Goal: Task Accomplishment & Management: Manage account settings

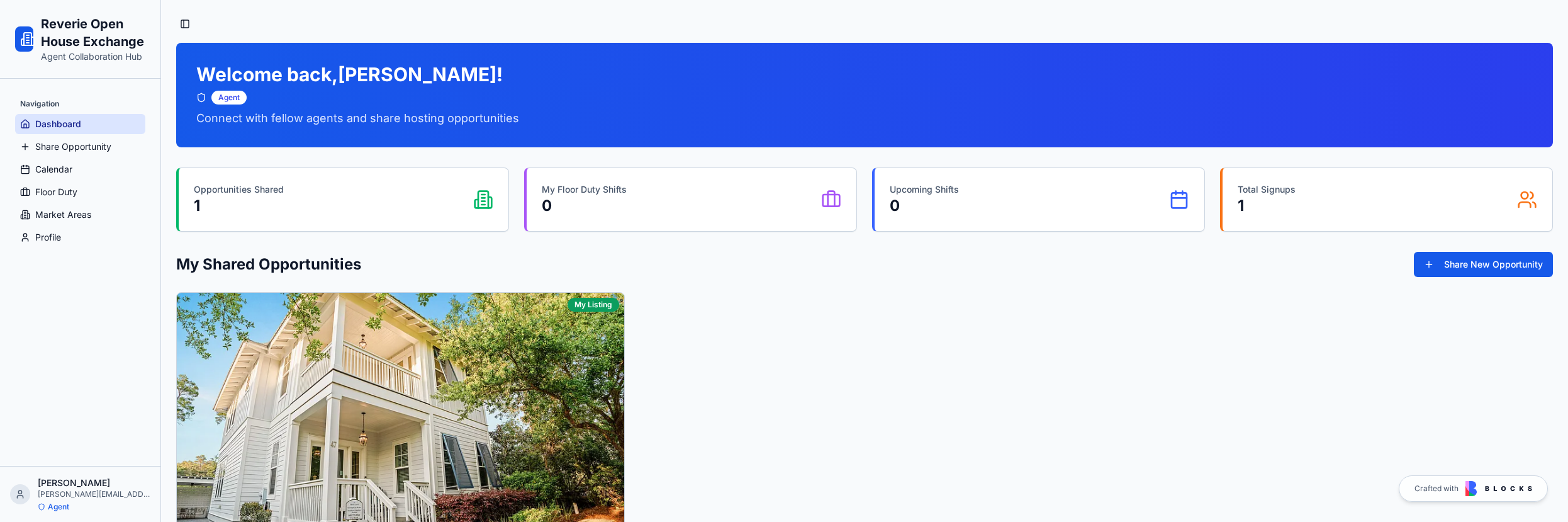
click at [55, 506] on p "Agent" at bounding box center [58, 507] width 22 height 10
click at [52, 486] on p "[PERSON_NAME]" at bounding box center [94, 483] width 113 height 13
click at [85, 148] on span "Share Opportunity" at bounding box center [73, 147] width 76 height 13
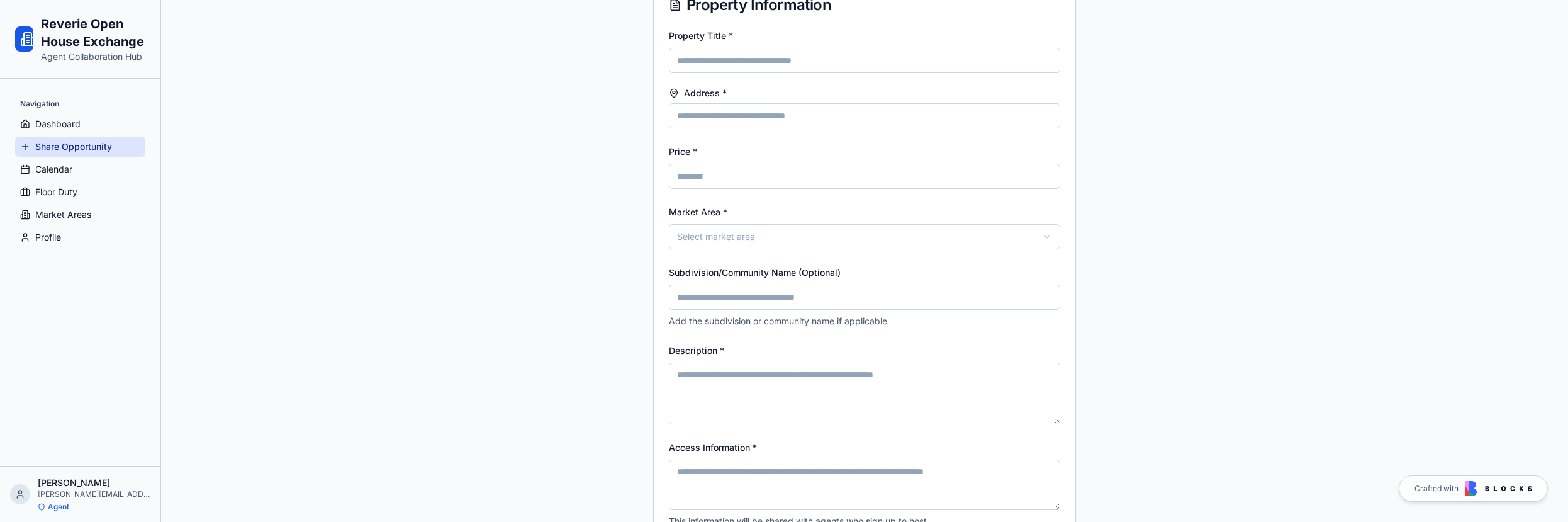
scroll to position [229, 0]
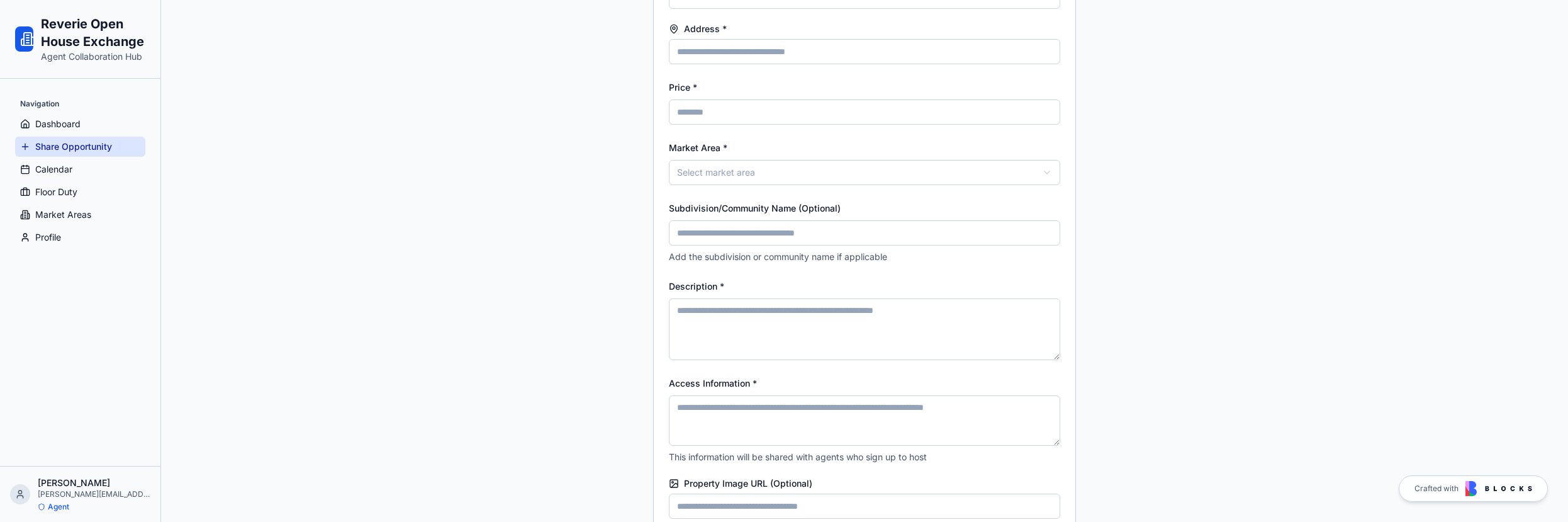
click at [709, 110] on input "Price *" at bounding box center [864, 112] width 392 height 25
type input "*******"
click at [550, 155] on div "**********" at bounding box center [864, 369] width 1407 height 1195
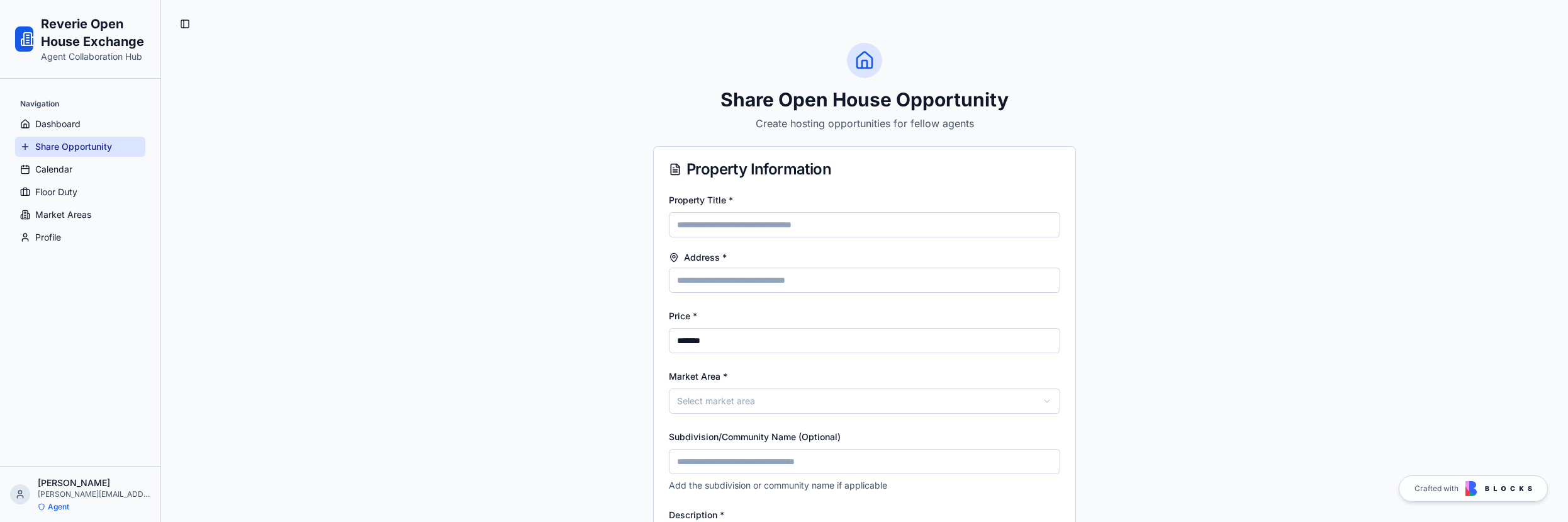
scroll to position [8, 0]
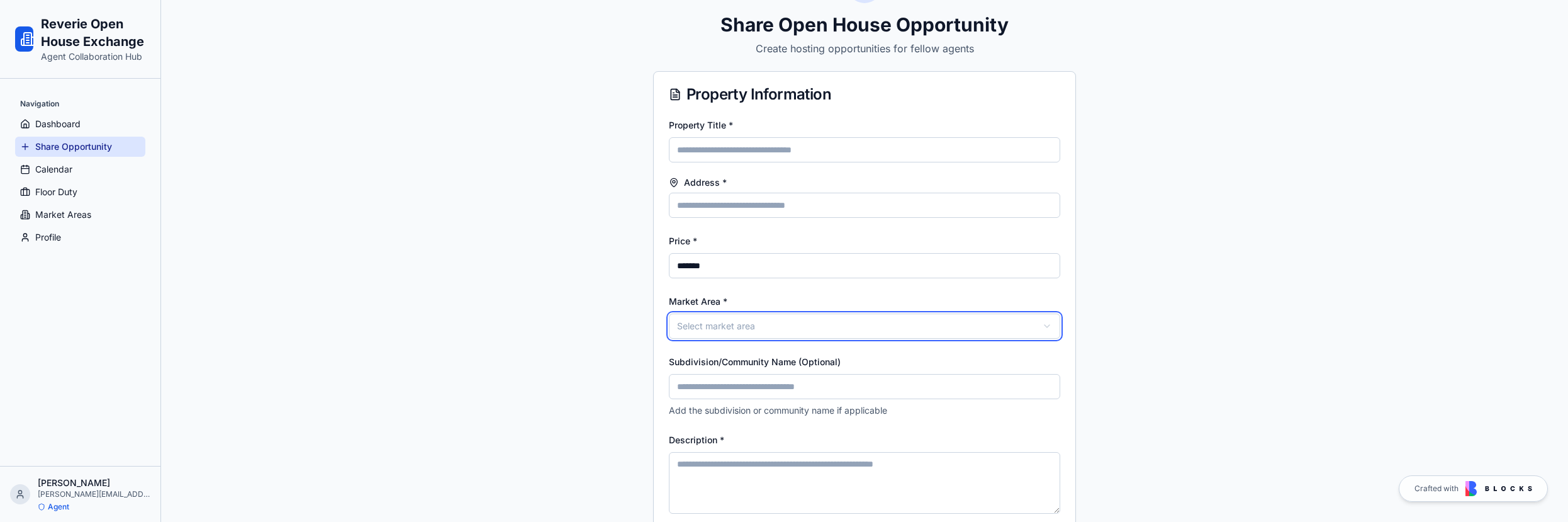
scroll to position [0, 0]
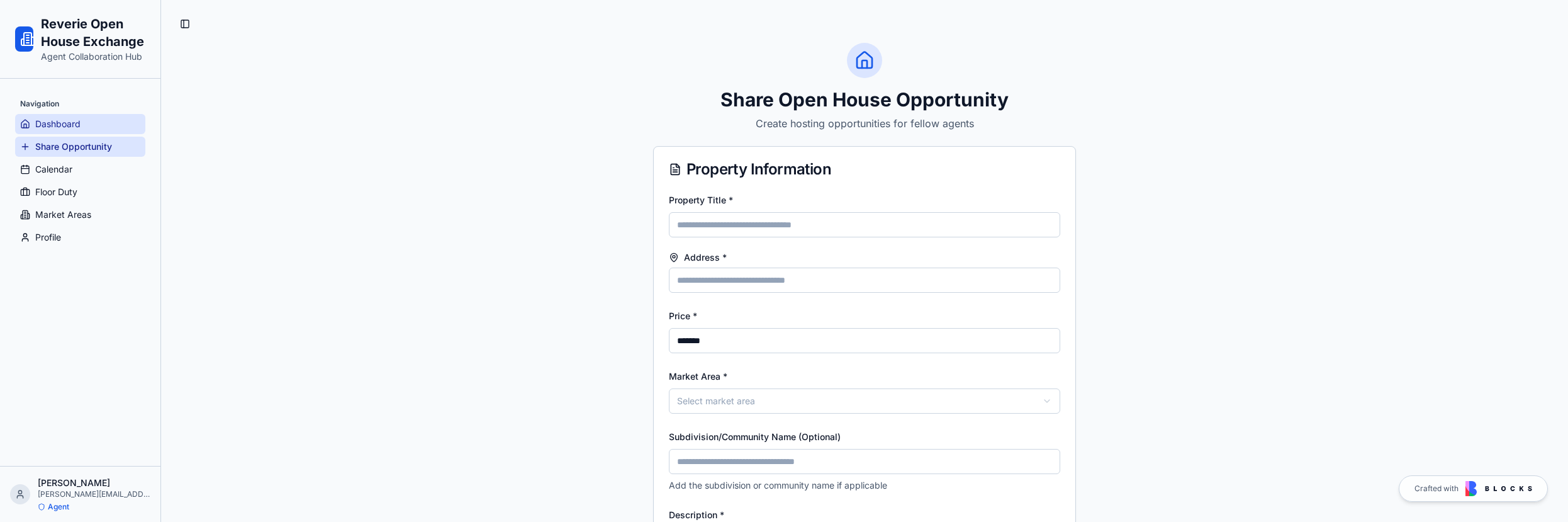
click at [57, 127] on span "Dashboard" at bounding box center [57, 124] width 45 height 13
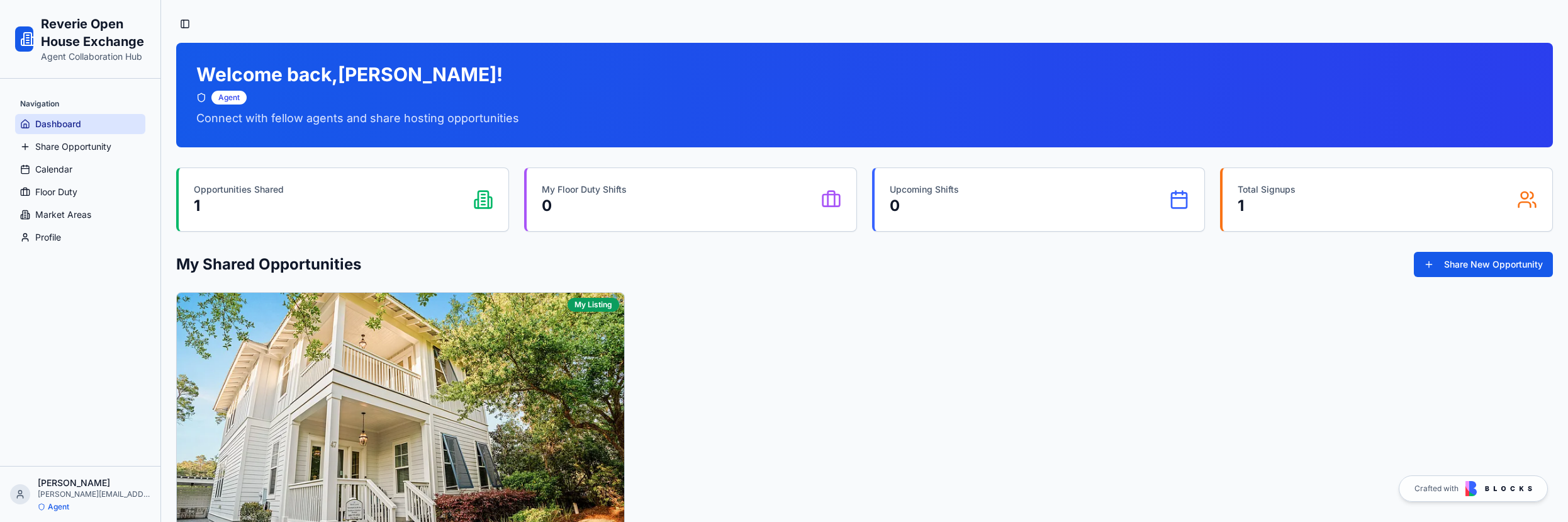
click at [1243, 195] on p "Total Signups" at bounding box center [1267, 190] width 58 height 13
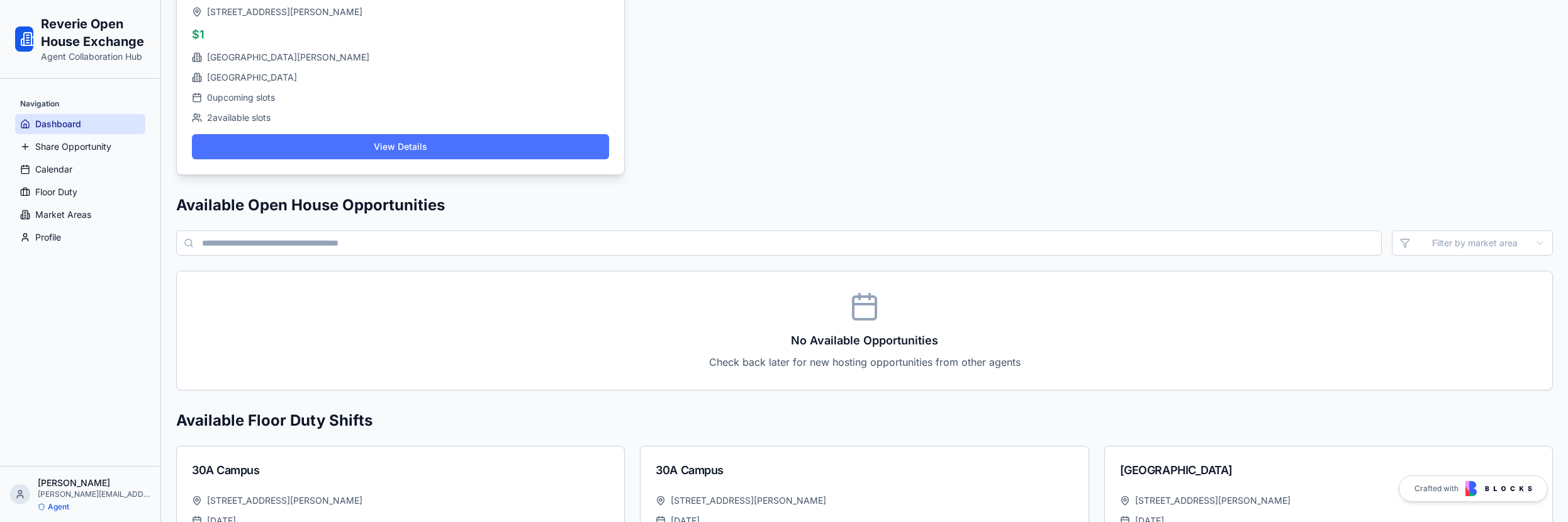
scroll to position [594, 0]
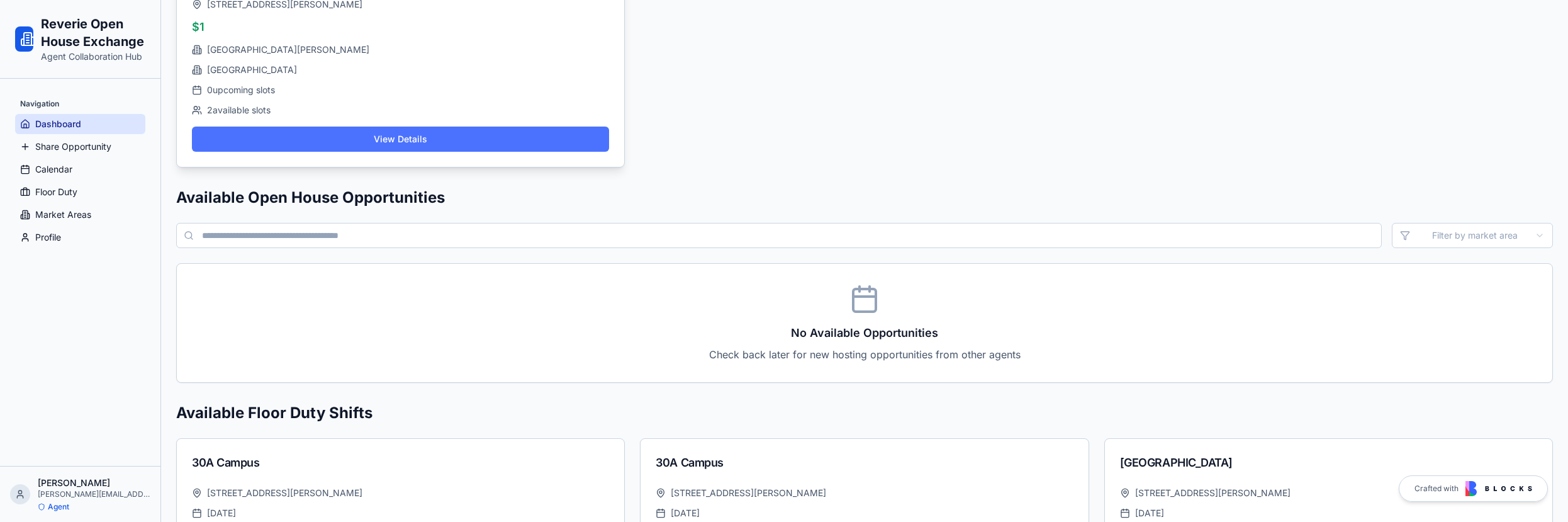
click at [308, 129] on button "View Details" at bounding box center [400, 139] width 418 height 25
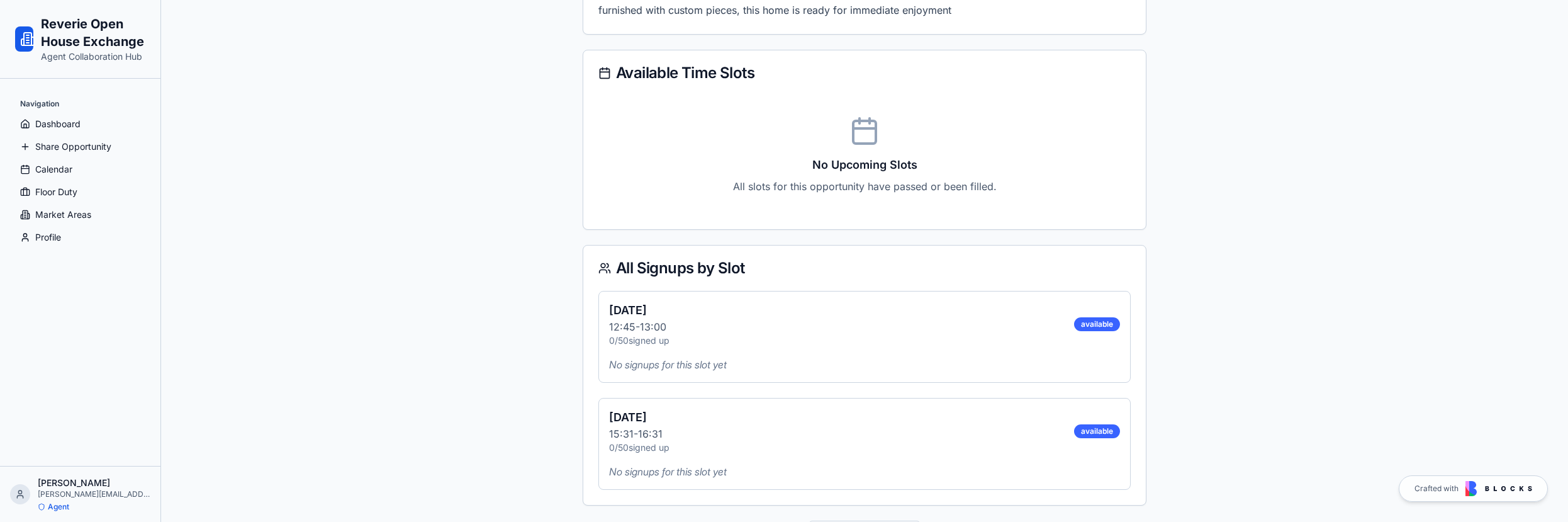
scroll to position [627, 0]
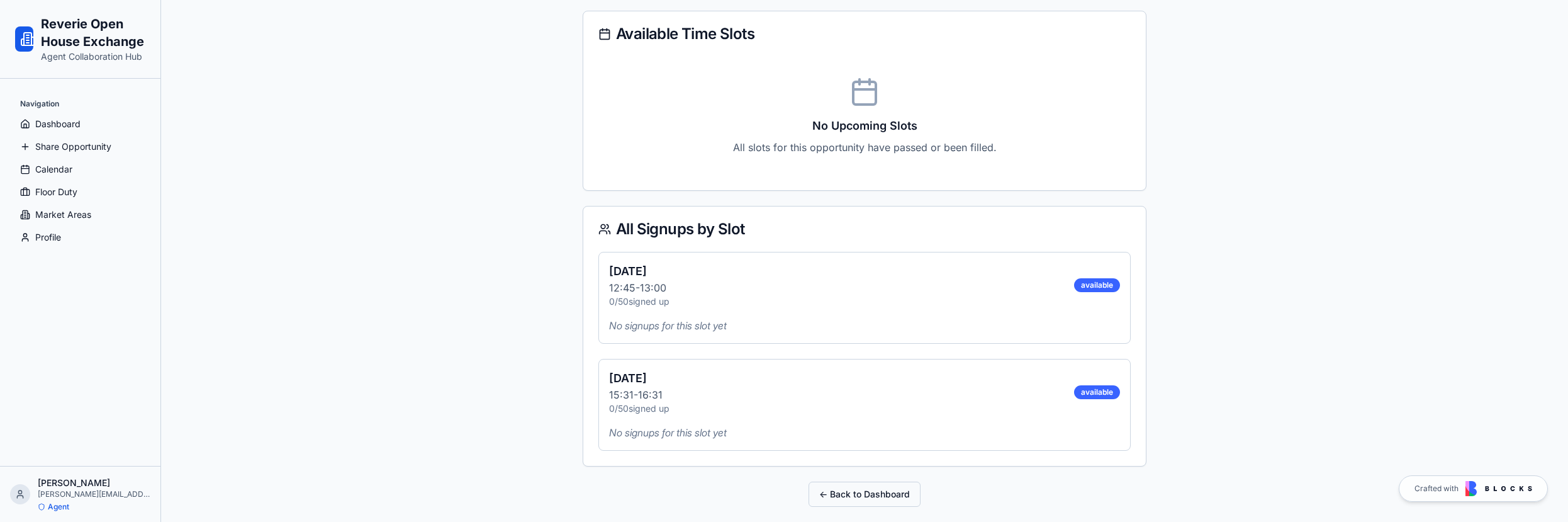
click at [888, 491] on button "← Back to Dashboard" at bounding box center [864, 494] width 112 height 25
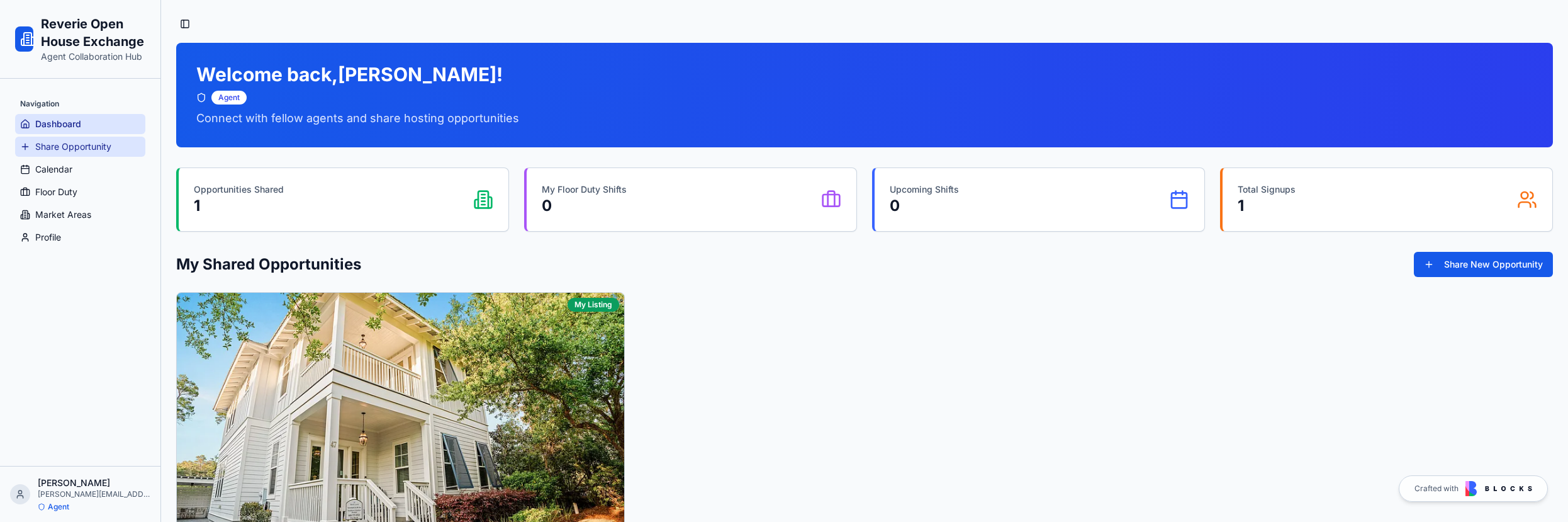
click at [88, 145] on span "Share Opportunity" at bounding box center [73, 147] width 76 height 13
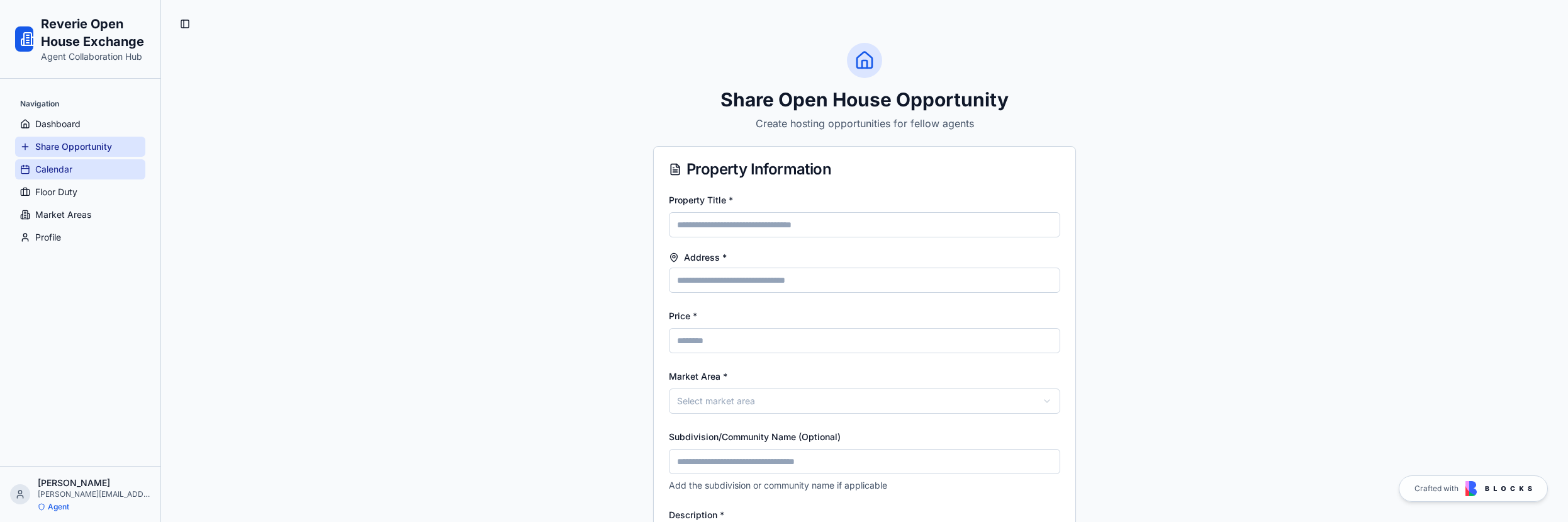
click at [87, 169] on link "Calendar" at bounding box center [80, 169] width 130 height 20
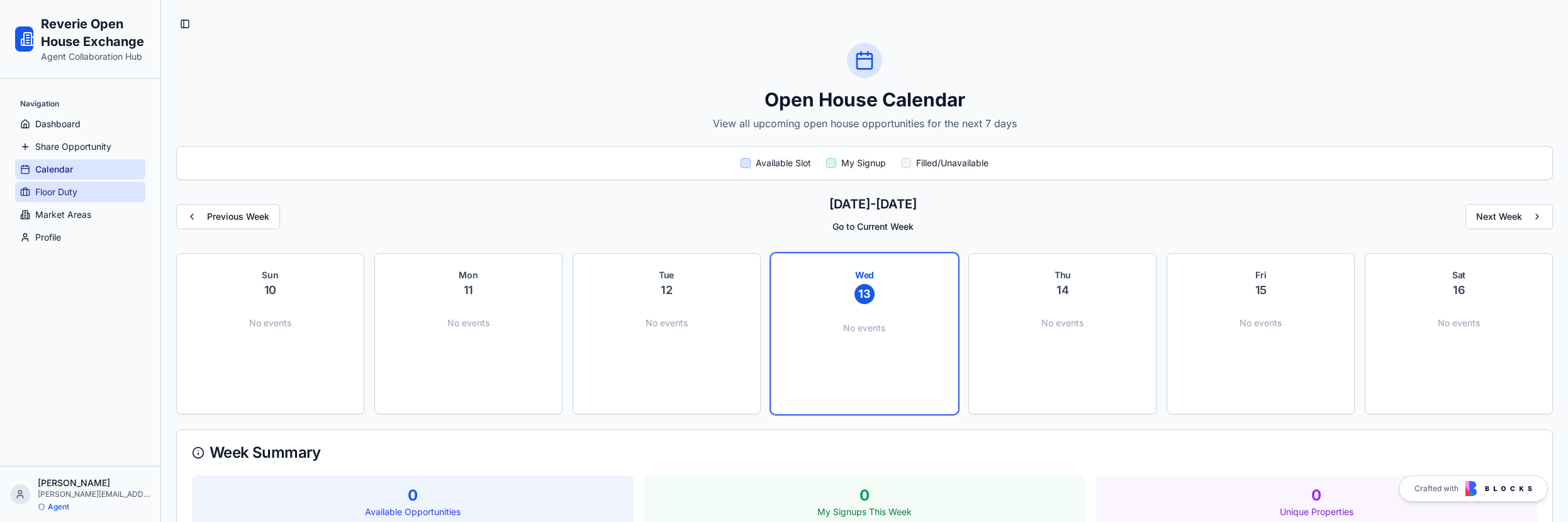
click at [86, 188] on link "Floor Duty" at bounding box center [80, 192] width 130 height 20
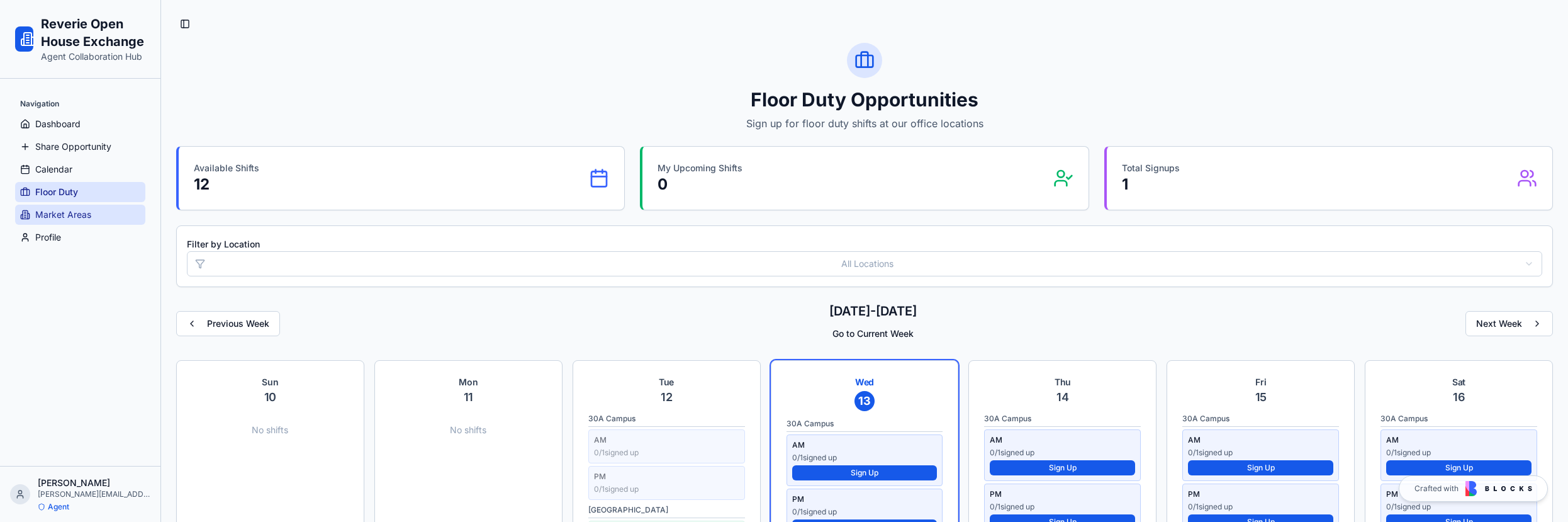
click at [87, 212] on span "Market Areas" at bounding box center [63, 215] width 56 height 13
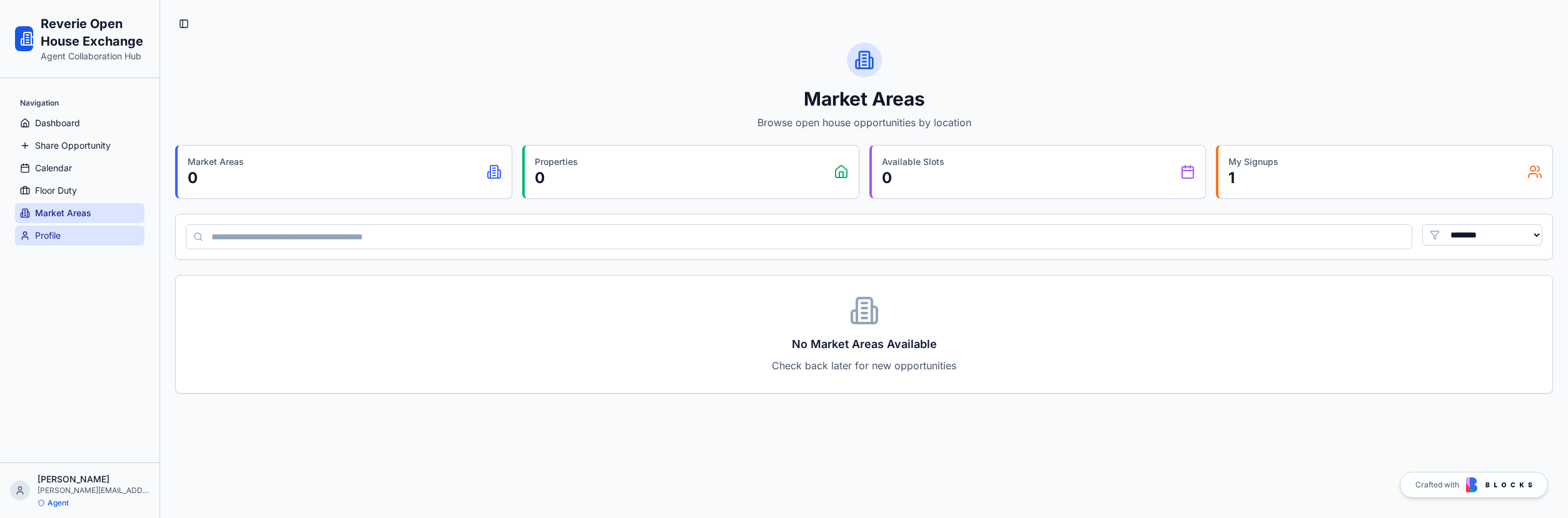
click at [88, 227] on link "Profile" at bounding box center [80, 235] width 129 height 20
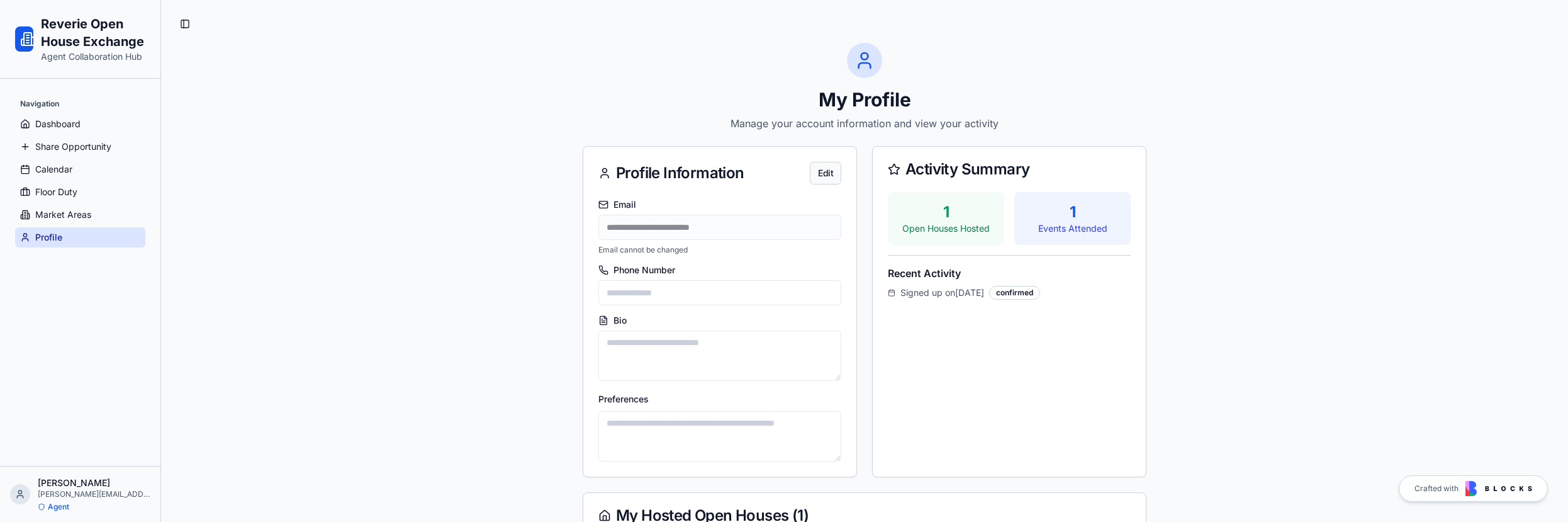
click at [818, 167] on button "Edit" at bounding box center [825, 173] width 31 height 22
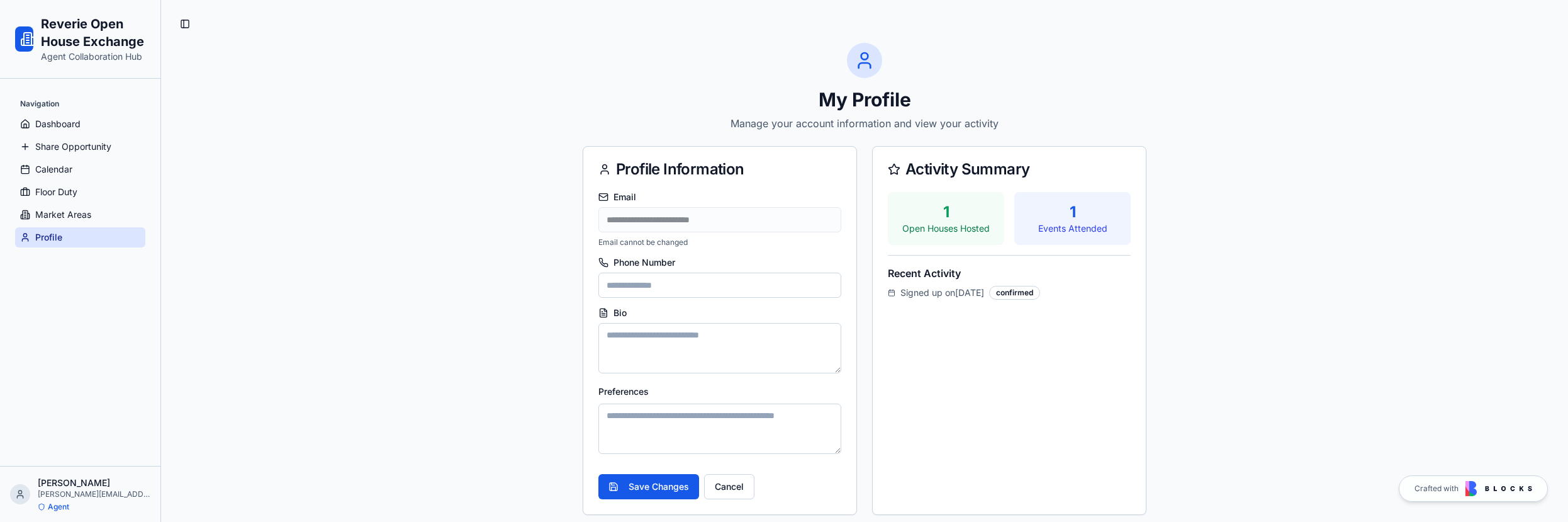
click at [678, 289] on input "Phone Number" at bounding box center [720, 285] width 243 height 25
type input "**********"
click at [473, 303] on div "**********" at bounding box center [864, 432] width 1407 height 863
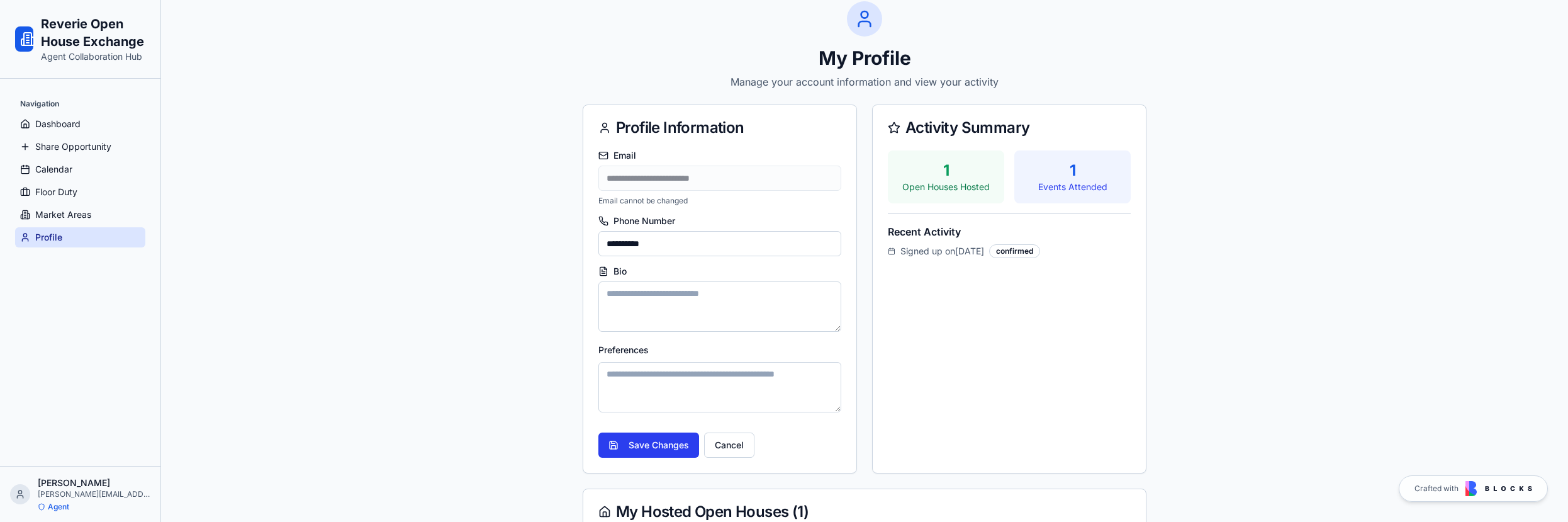
click at [637, 448] on button "Save Changes" at bounding box center [649, 445] width 101 height 25
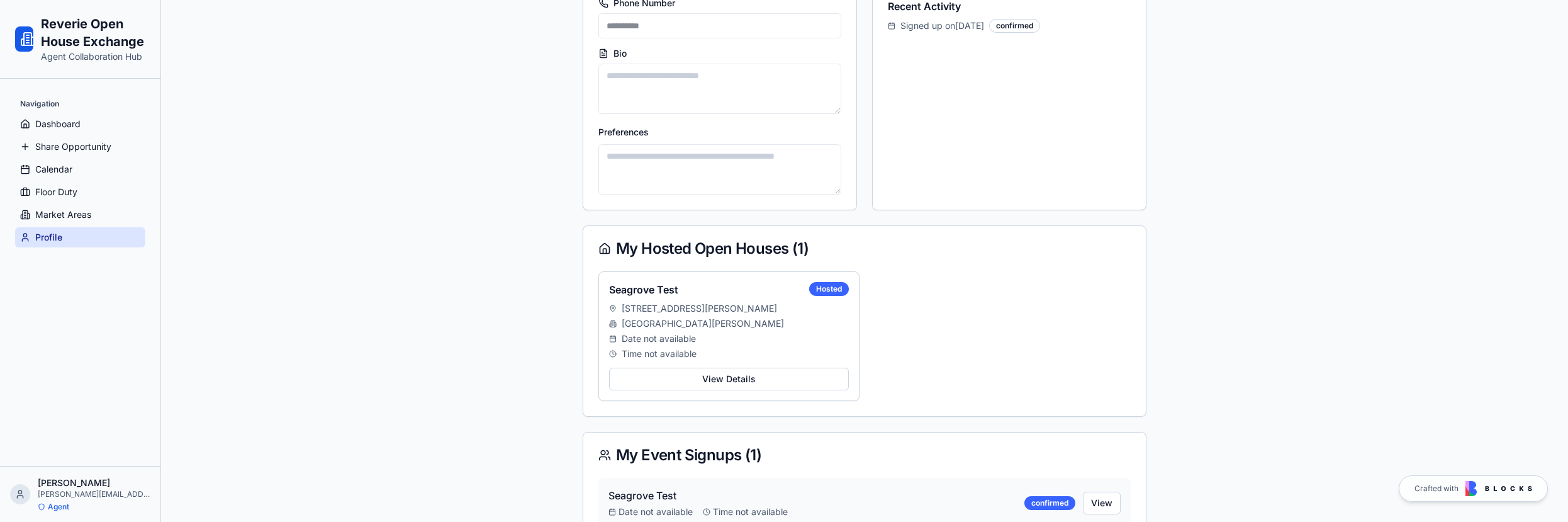
scroll to position [304, 0]
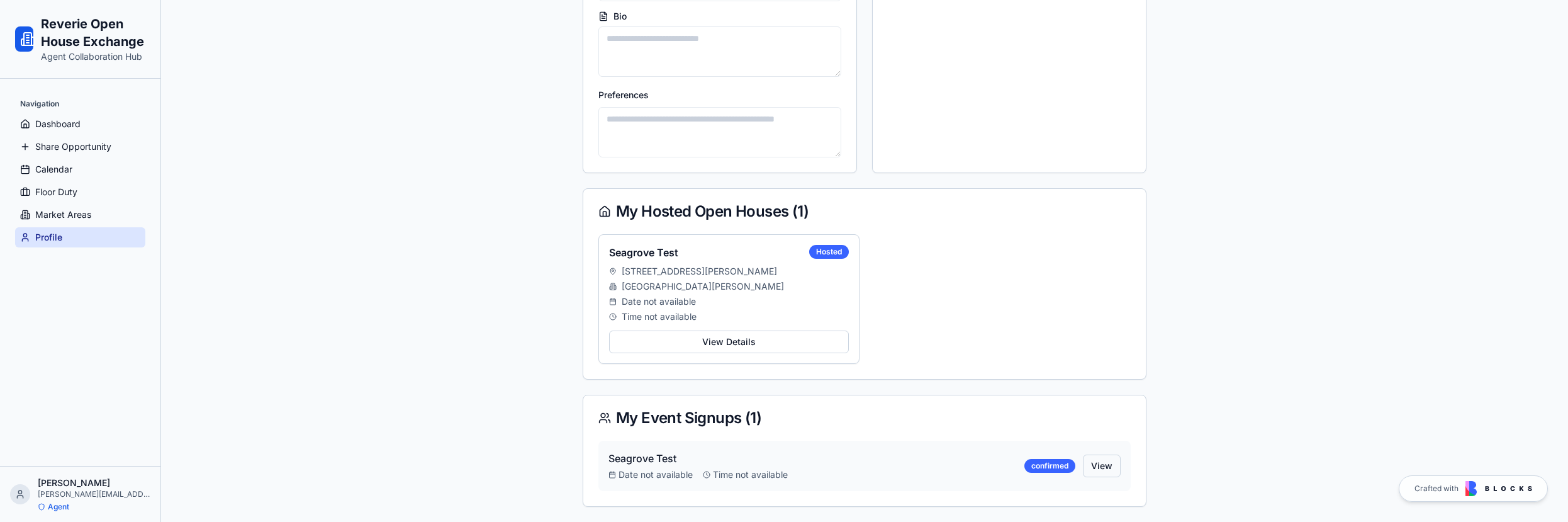
click at [1112, 473] on button "View" at bounding box center [1102, 466] width 38 height 22
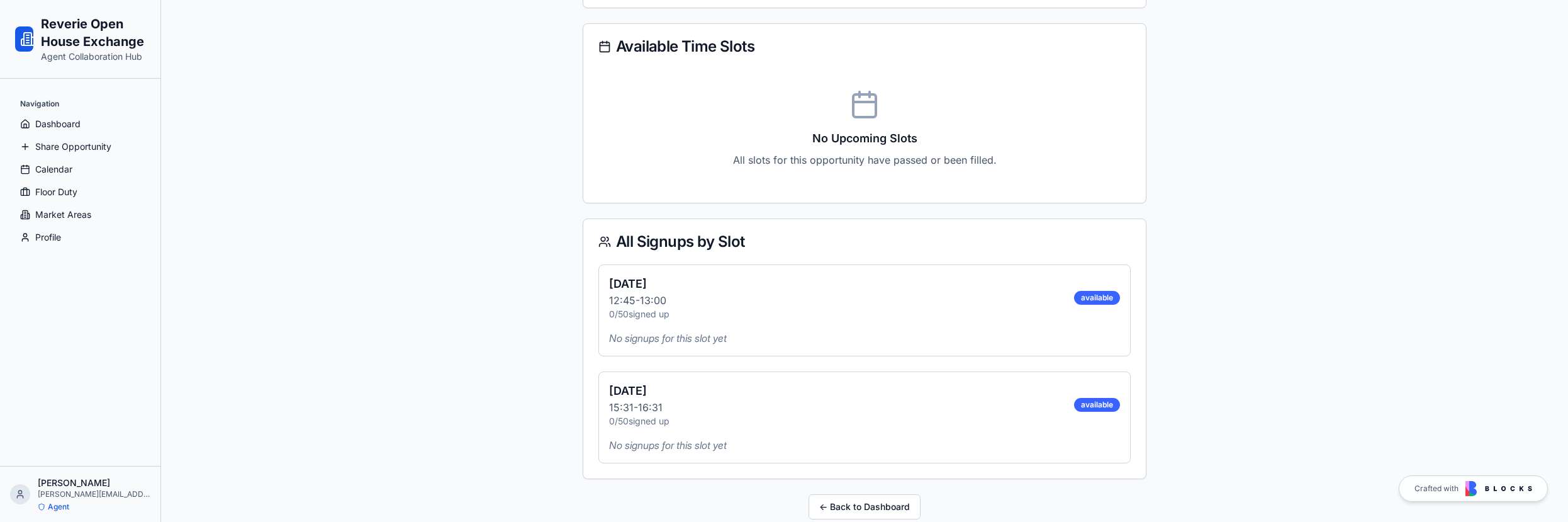
scroll to position [627, 0]
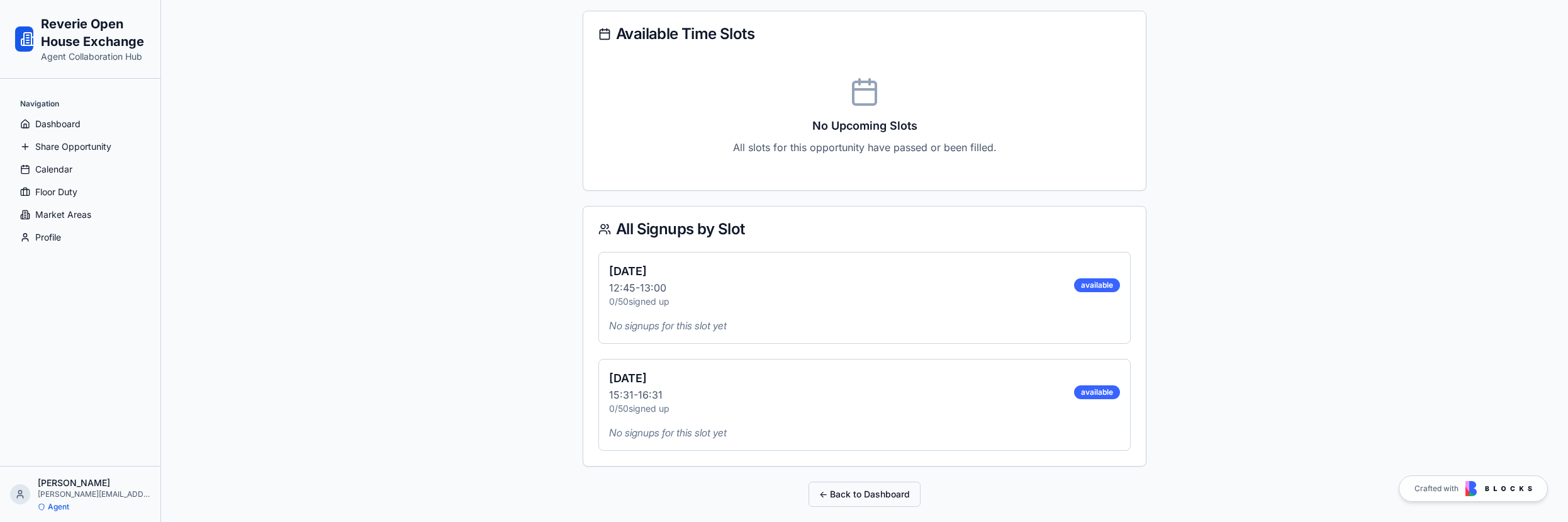
click at [875, 486] on button "← Back to Dashboard" at bounding box center [864, 494] width 112 height 25
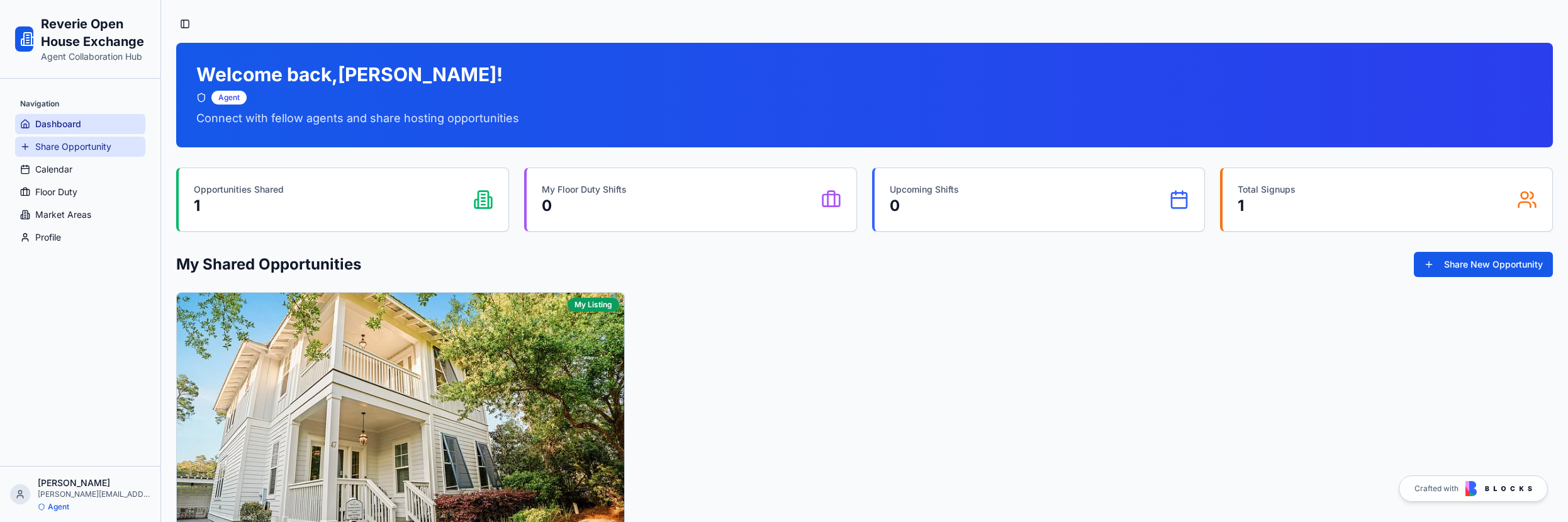
click at [52, 141] on span "Share Opportunity" at bounding box center [73, 147] width 76 height 13
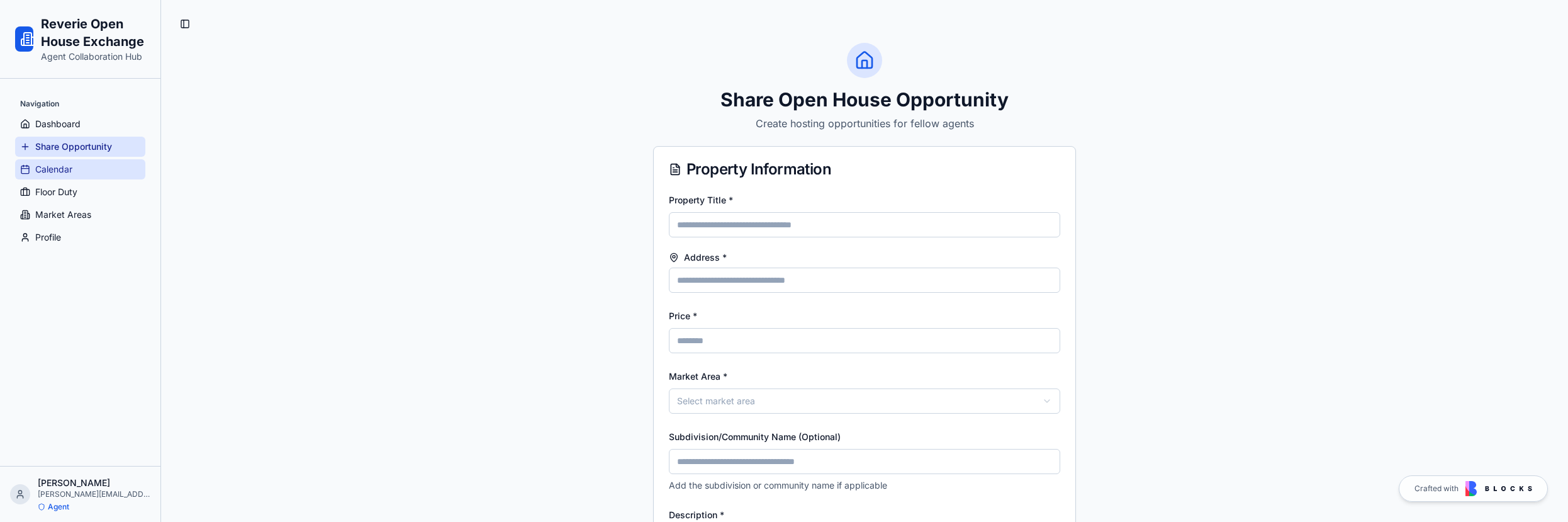
click at [77, 171] on link "Calendar" at bounding box center [80, 169] width 130 height 20
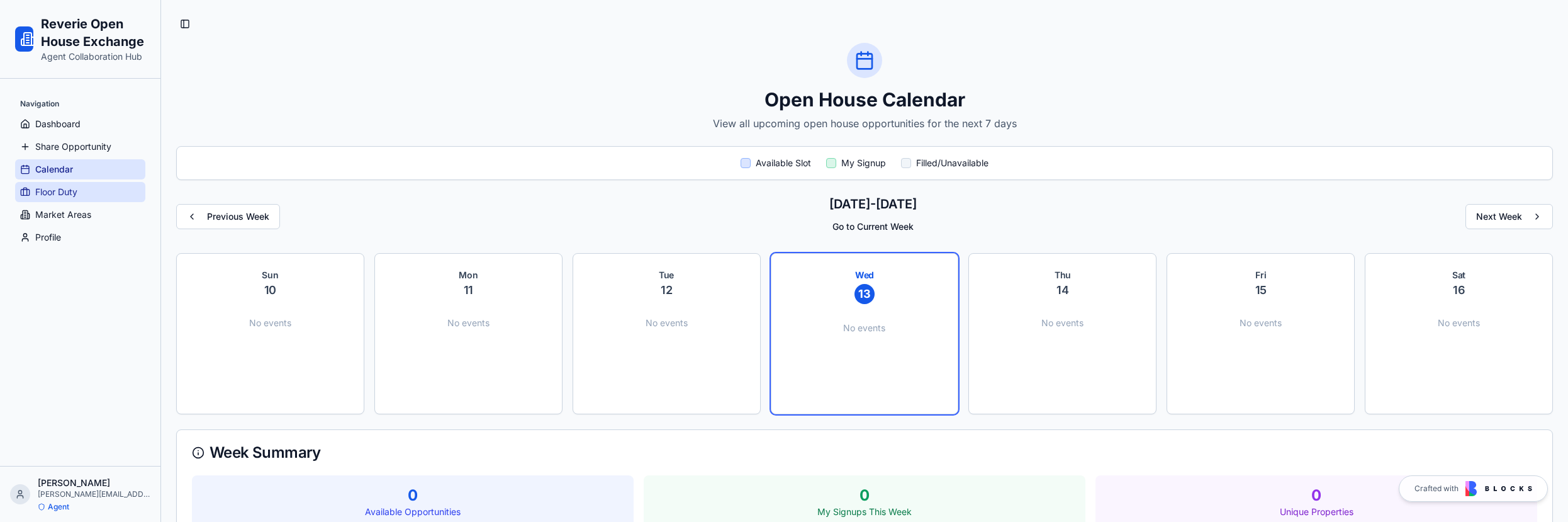
click at [73, 191] on span "Floor Duty" at bounding box center [56, 192] width 42 height 13
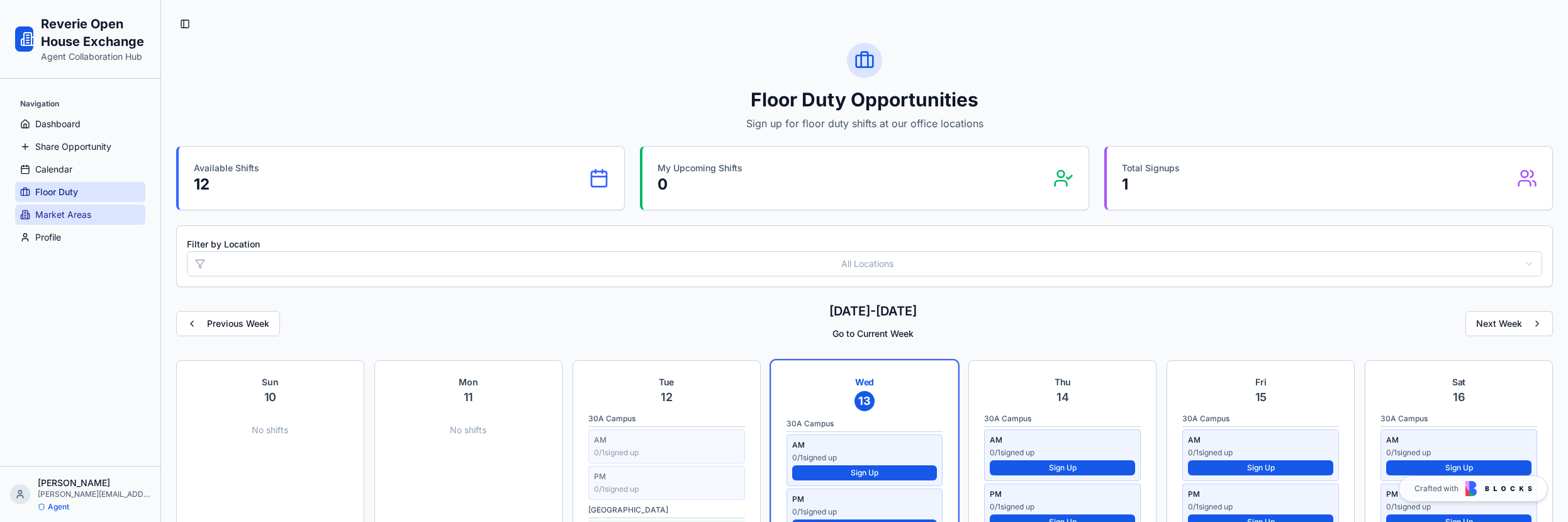
click at [75, 212] on span "Market Areas" at bounding box center [63, 215] width 56 height 13
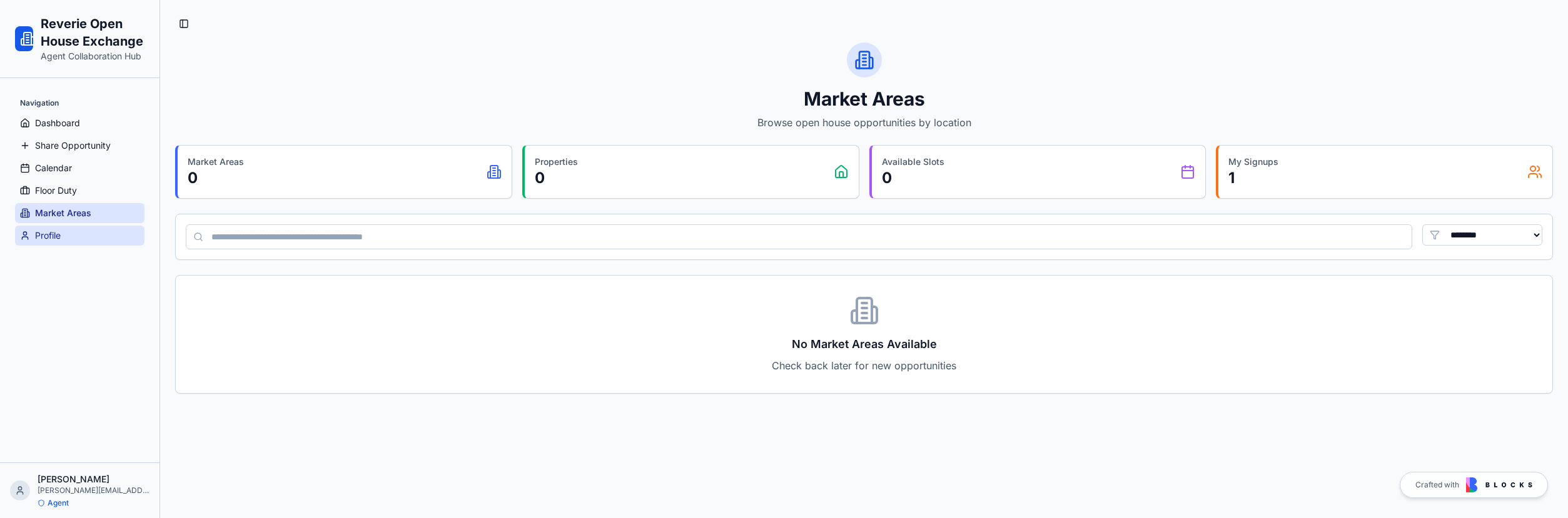
click at [73, 237] on link "Profile" at bounding box center [80, 235] width 129 height 20
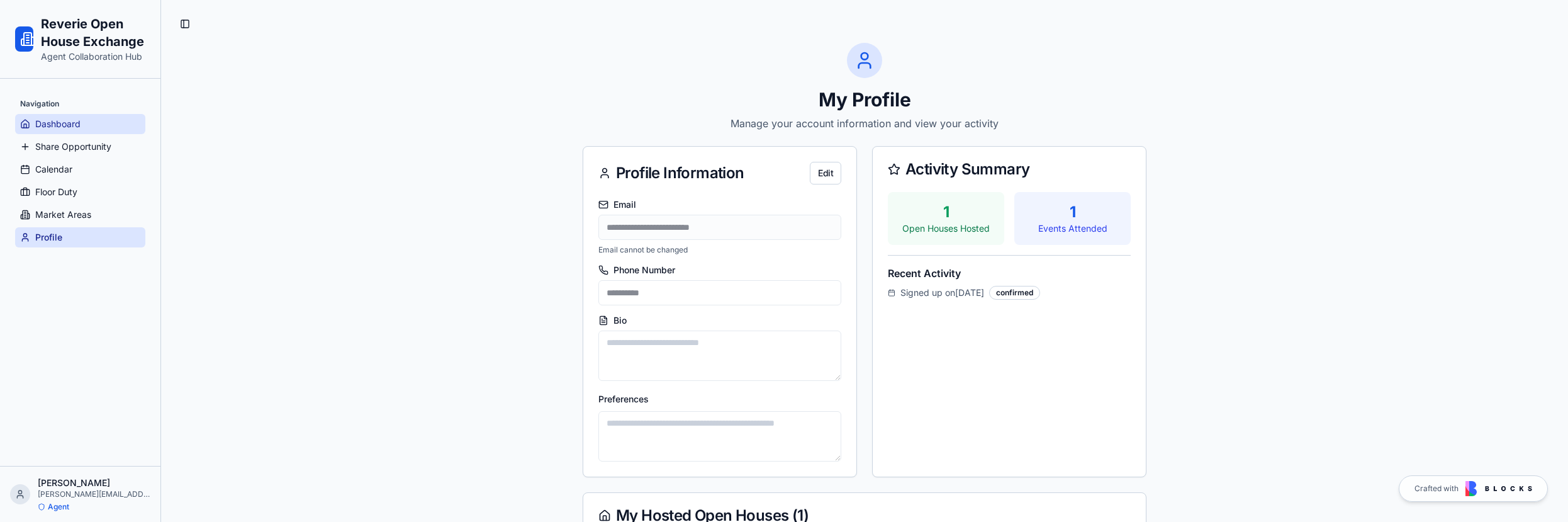
click at [59, 122] on span "Dashboard" at bounding box center [57, 124] width 45 height 13
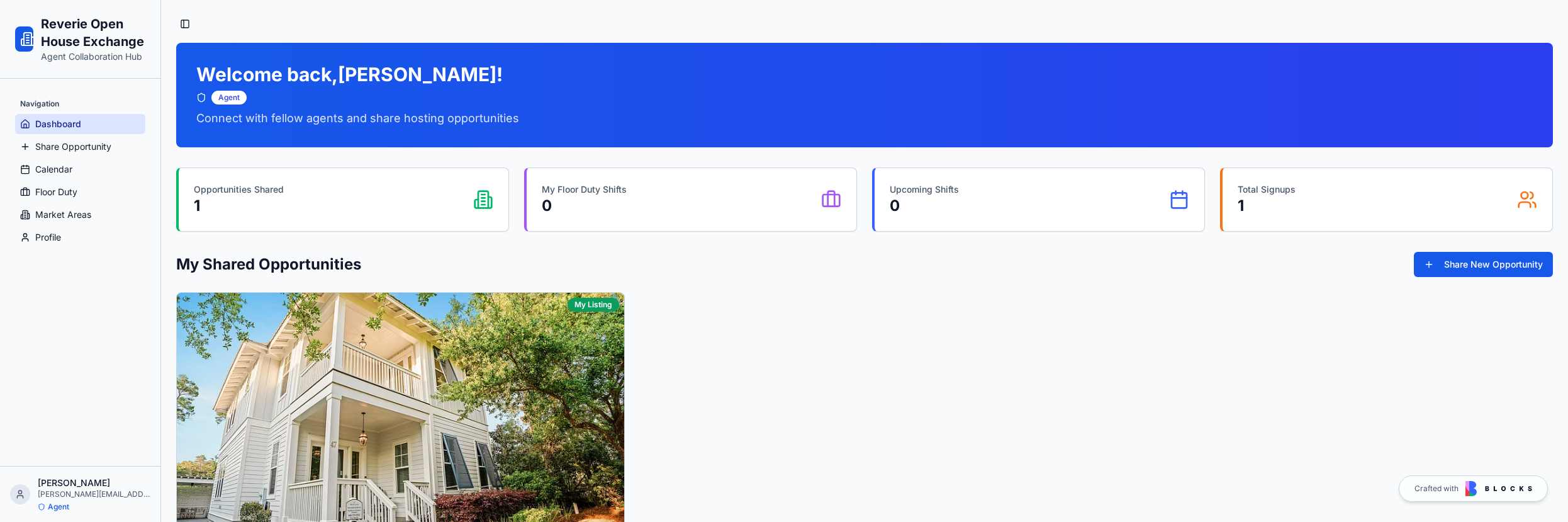
click at [21, 34] on icon at bounding box center [28, 39] width 15 height 15
click at [72, 35] on h1 "Reverie Open House Exchange" at bounding box center [92, 33] width 104 height 35
click at [185, 24] on button "Toggle Sidebar" at bounding box center [185, 24] width 17 height 17
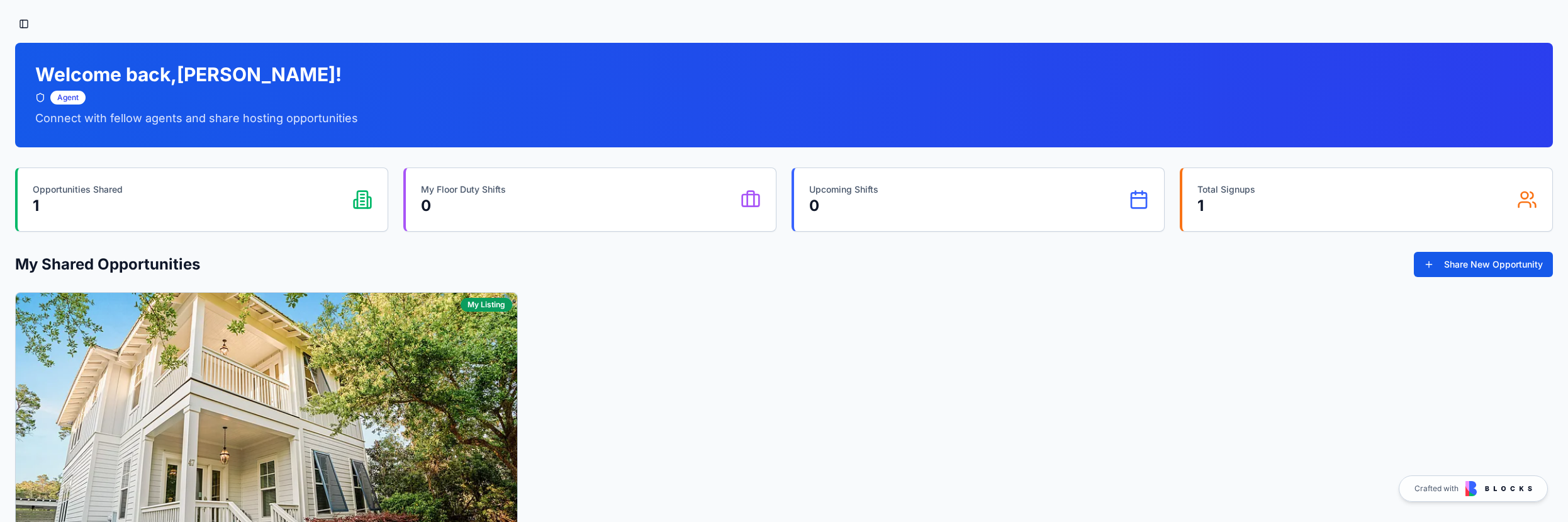
click at [16, 24] on button "Toggle Sidebar" at bounding box center [24, 24] width 17 height 17
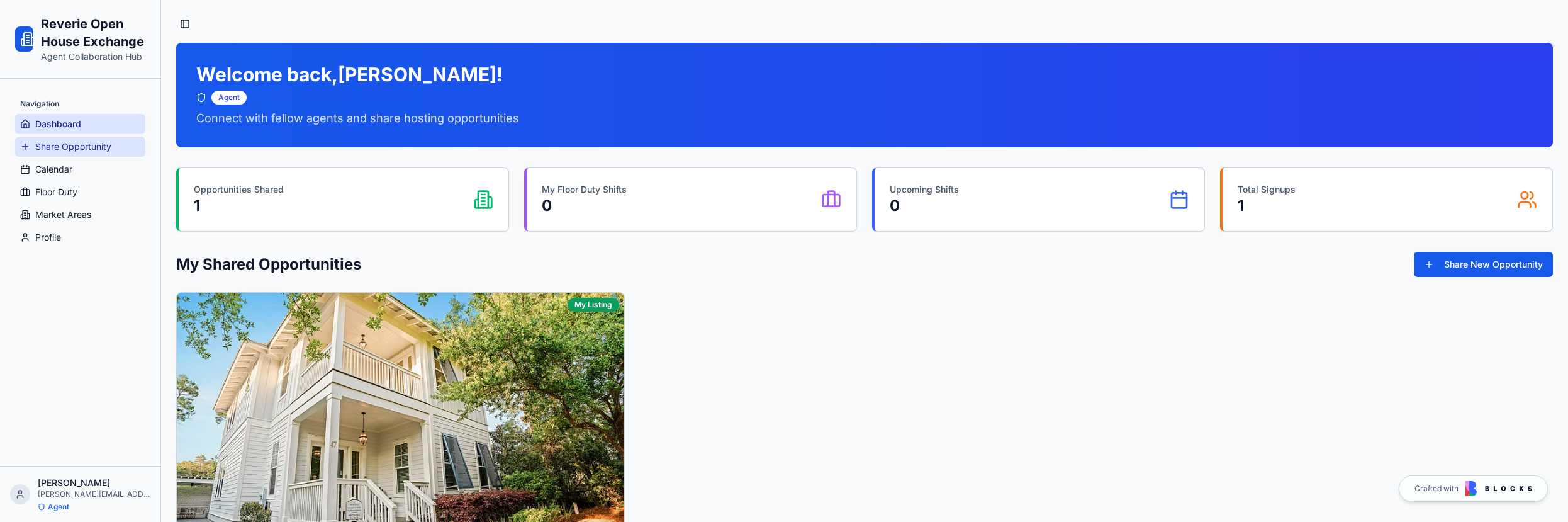
click at [89, 149] on span "Share Opportunity" at bounding box center [73, 147] width 76 height 13
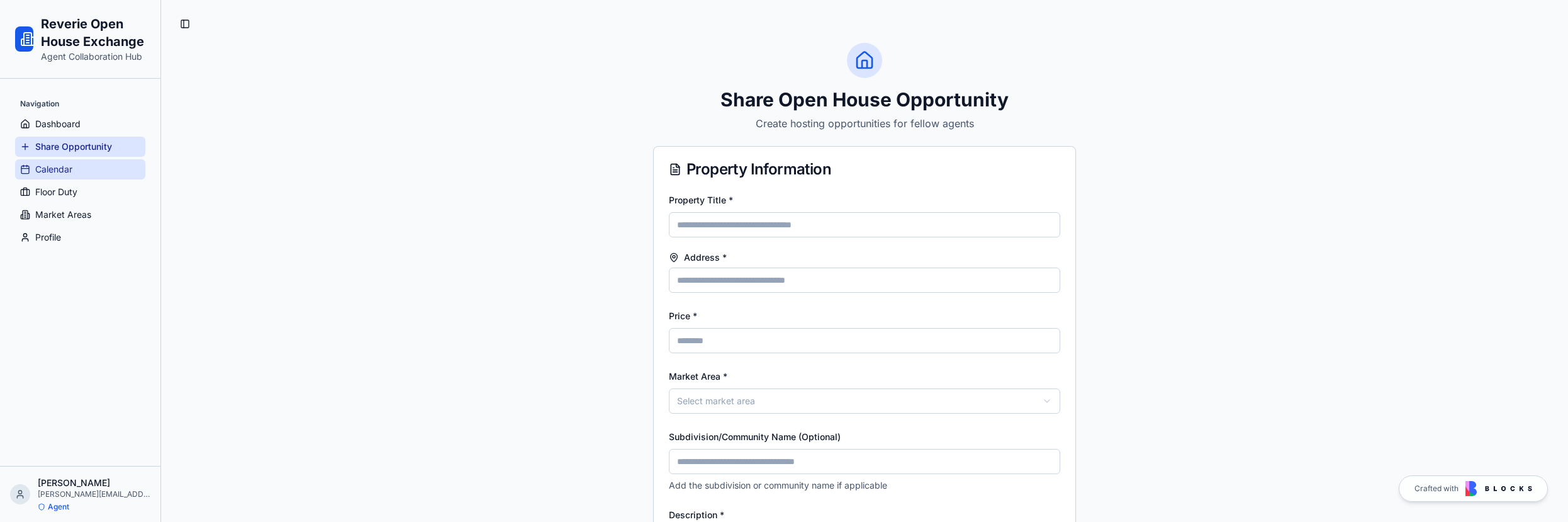
click at [91, 168] on link "Calendar" at bounding box center [80, 169] width 130 height 20
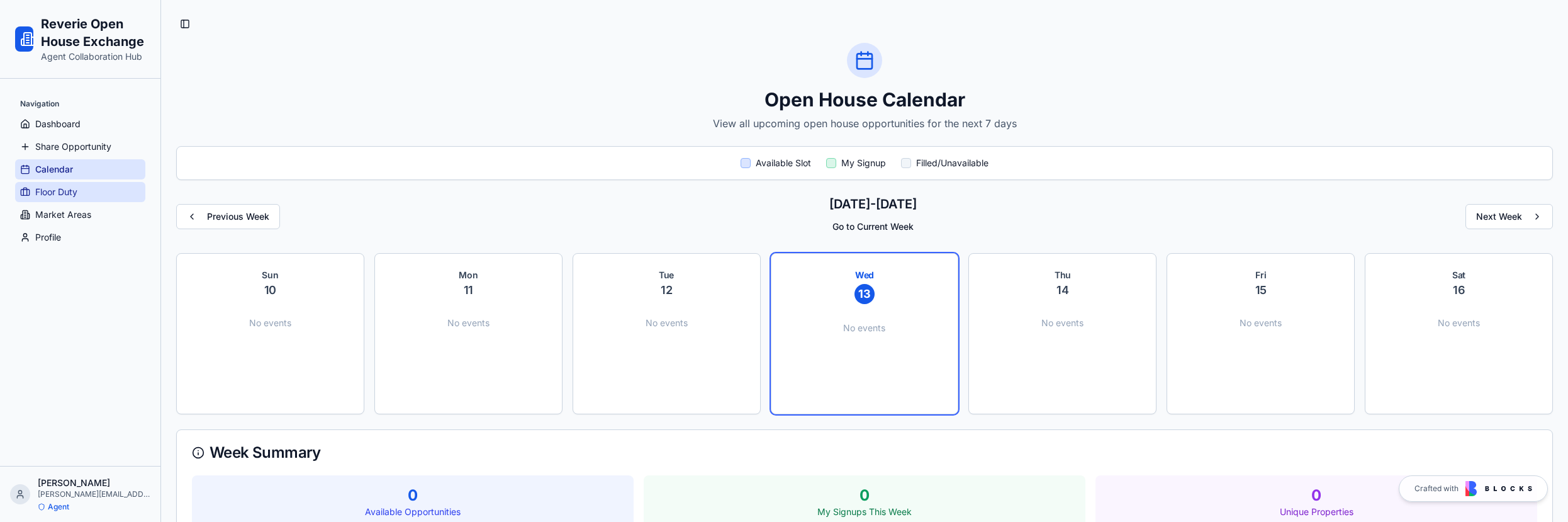
click at [59, 186] on span "Floor Duty" at bounding box center [56, 192] width 42 height 13
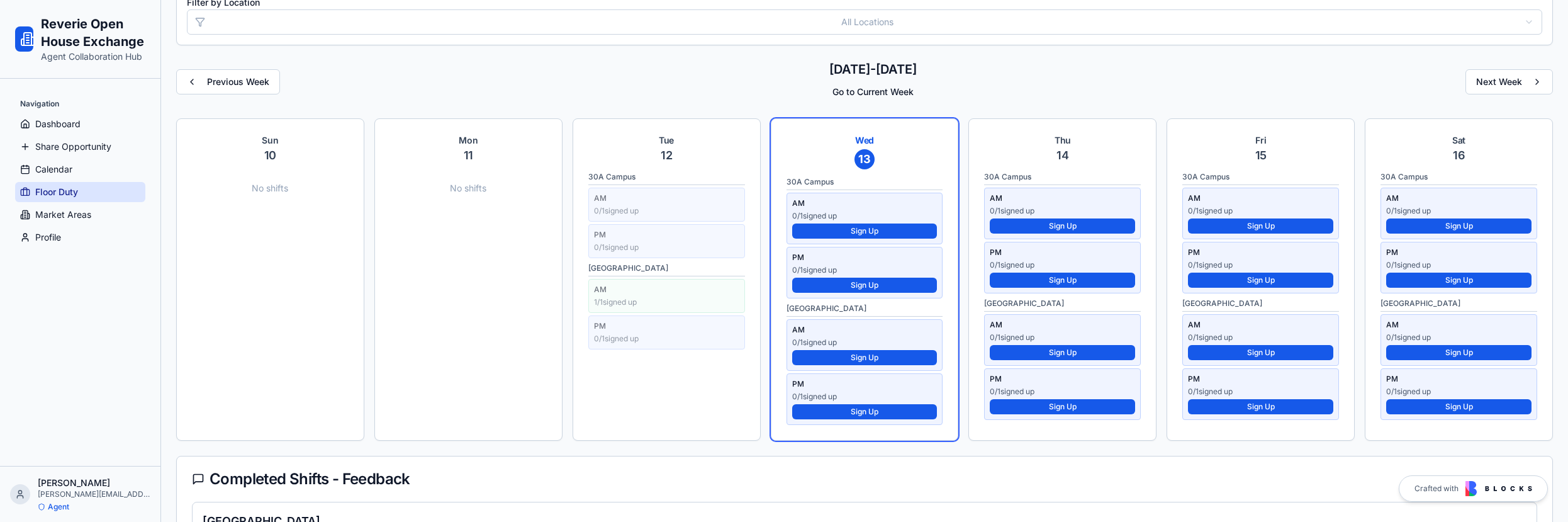
scroll to position [449, 0]
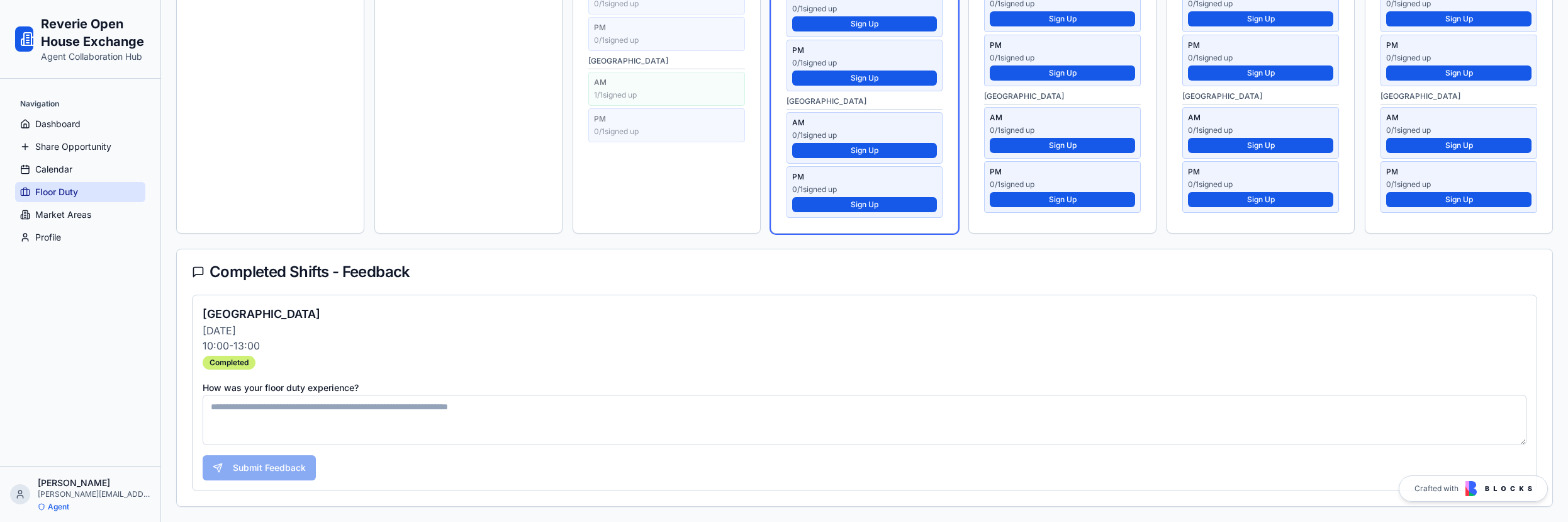
click at [266, 418] on textarea "How was your floor duty experience?" at bounding box center [864, 420] width 1324 height 50
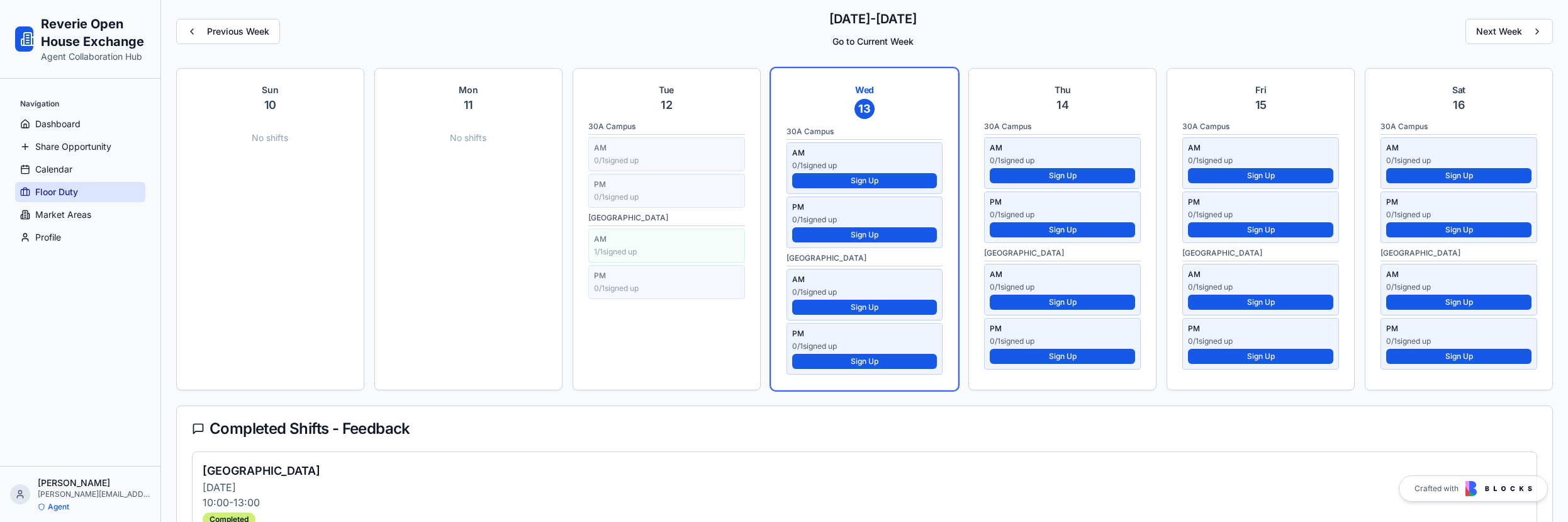
scroll to position [365, 0]
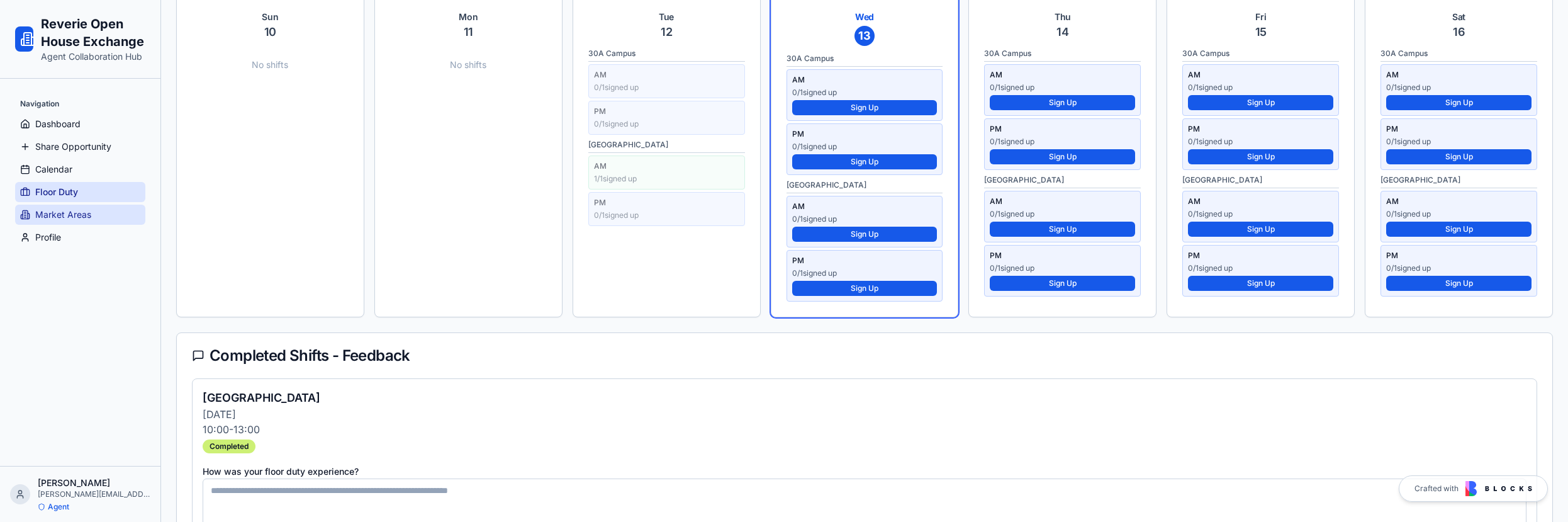
click at [39, 217] on span "Market Areas" at bounding box center [63, 215] width 56 height 13
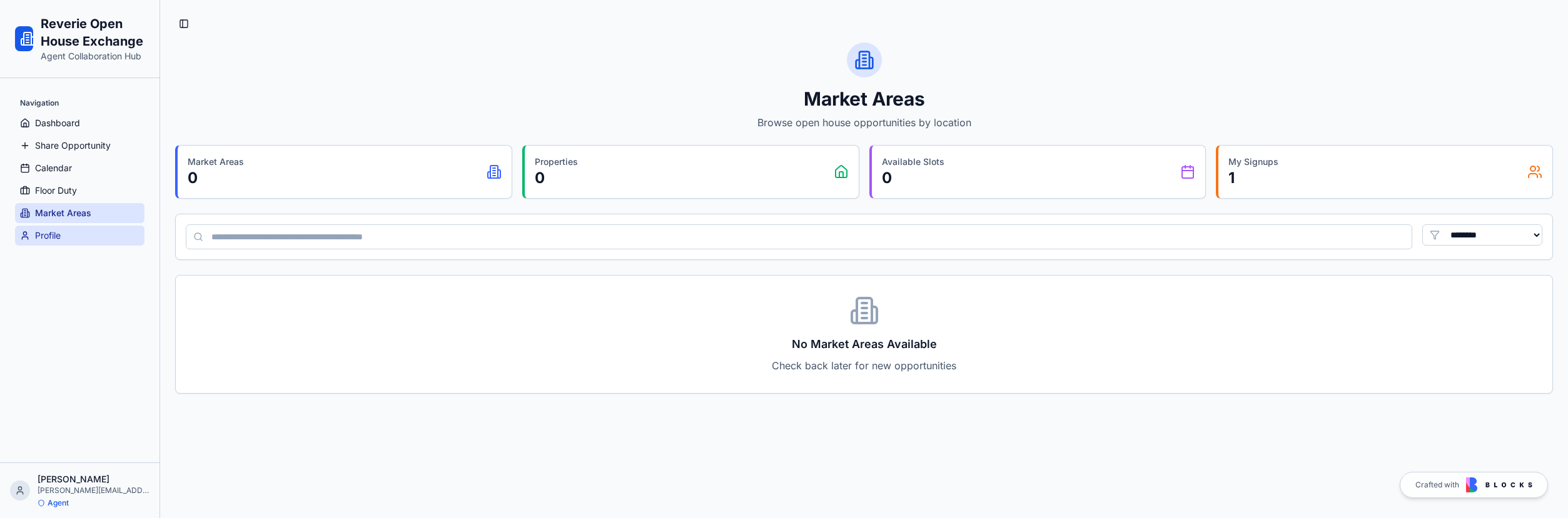
click at [46, 236] on span "Profile" at bounding box center [47, 235] width 26 height 12
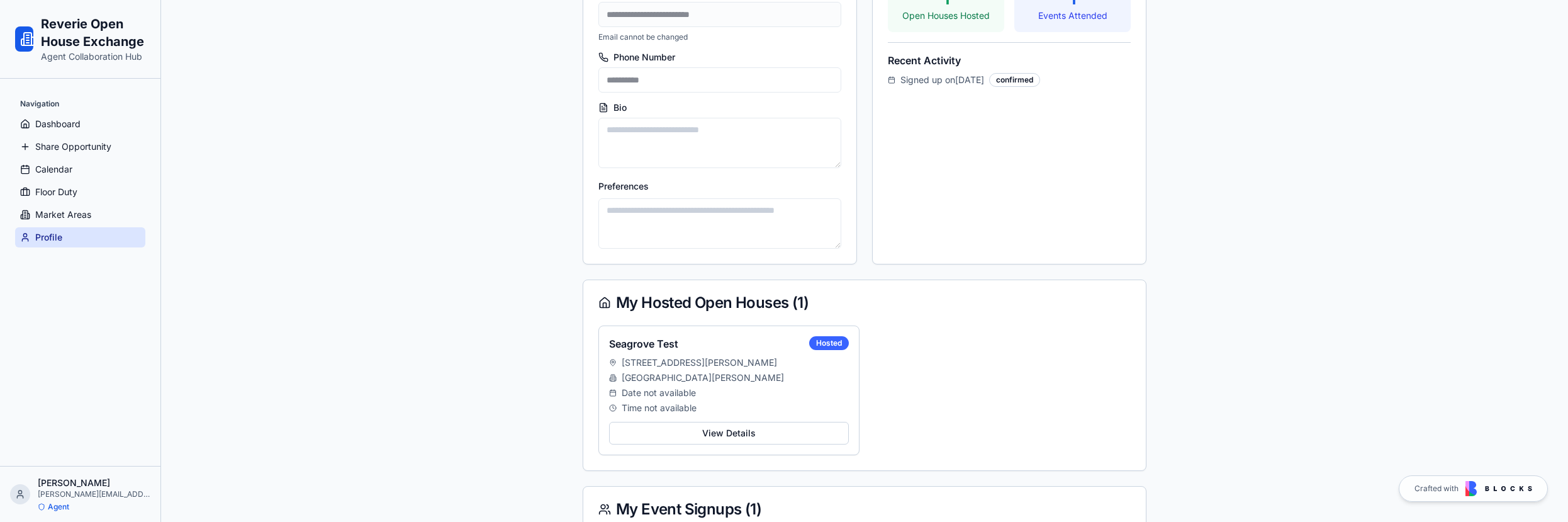
scroll to position [304, 0]
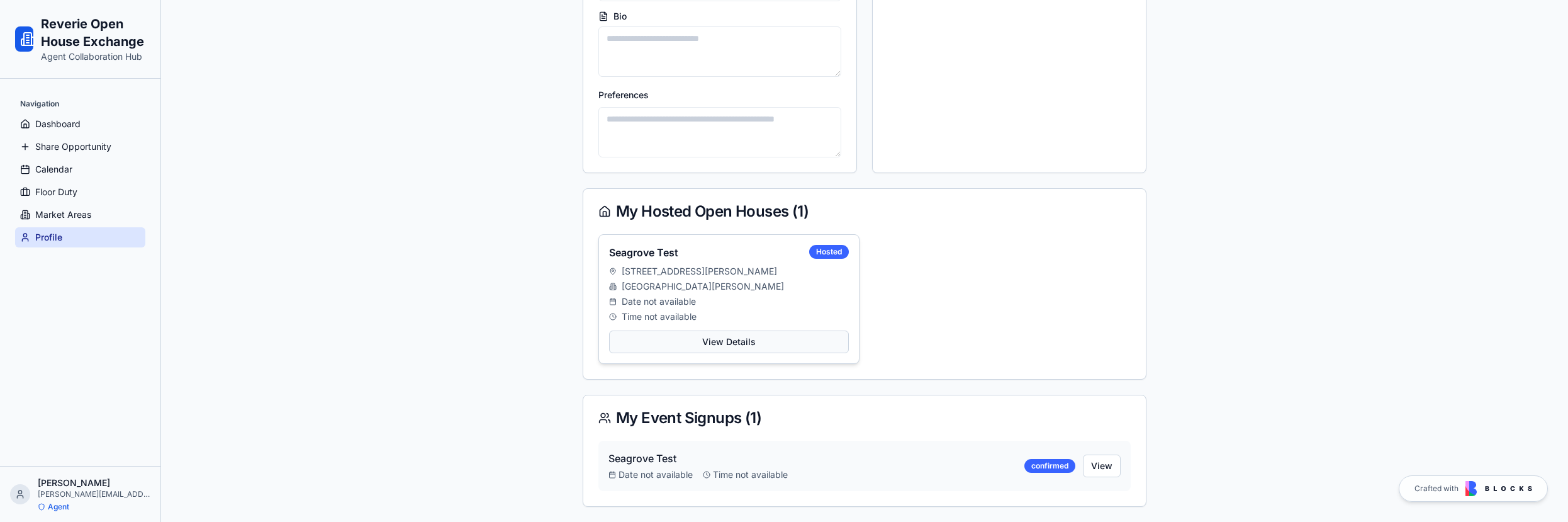
click at [765, 346] on button "View Details" at bounding box center [729, 341] width 240 height 22
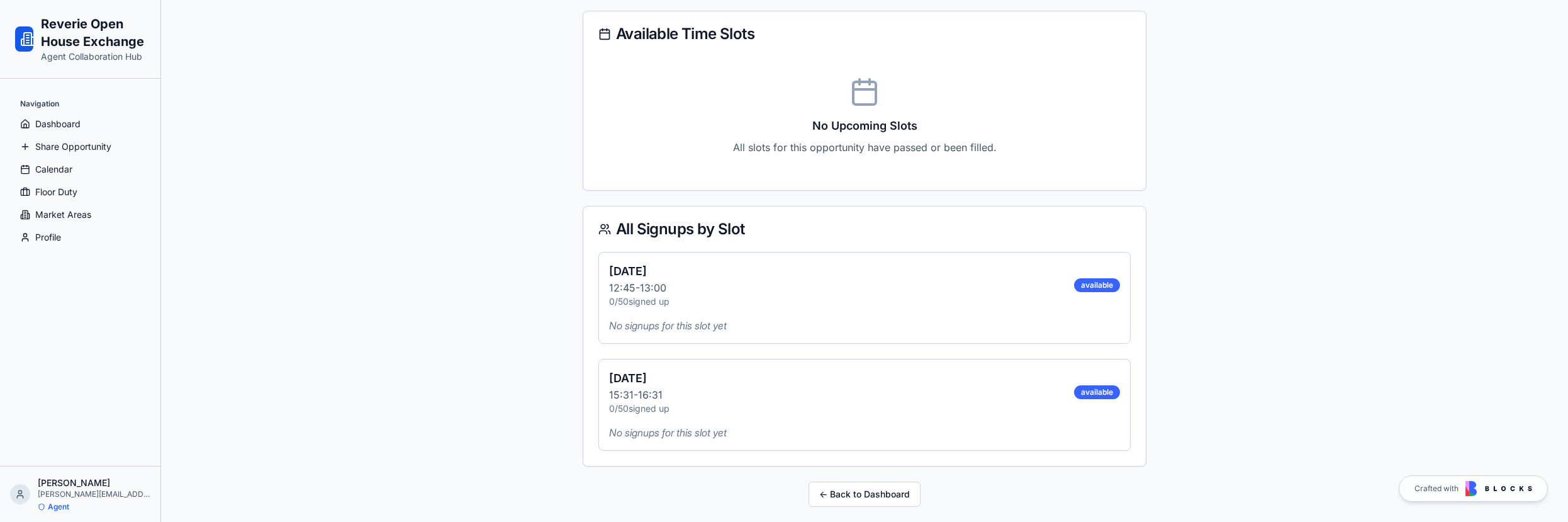
scroll to position [640, 0]
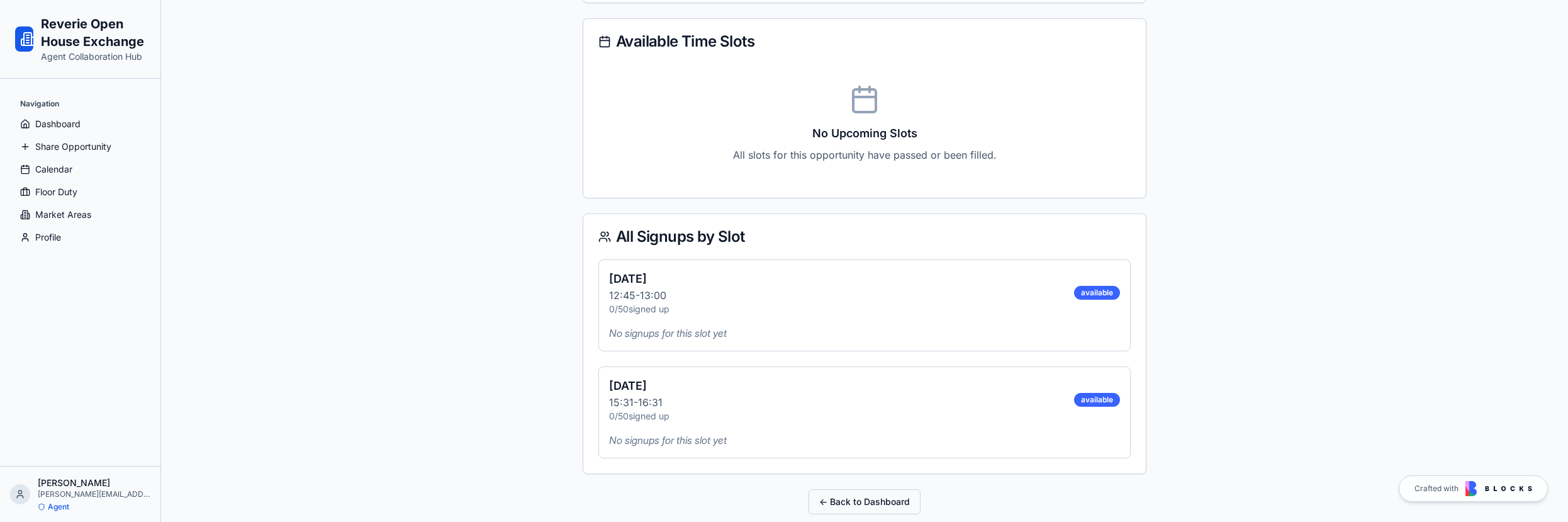
click at [834, 495] on button "← Back to Dashboard" at bounding box center [864, 502] width 112 height 25
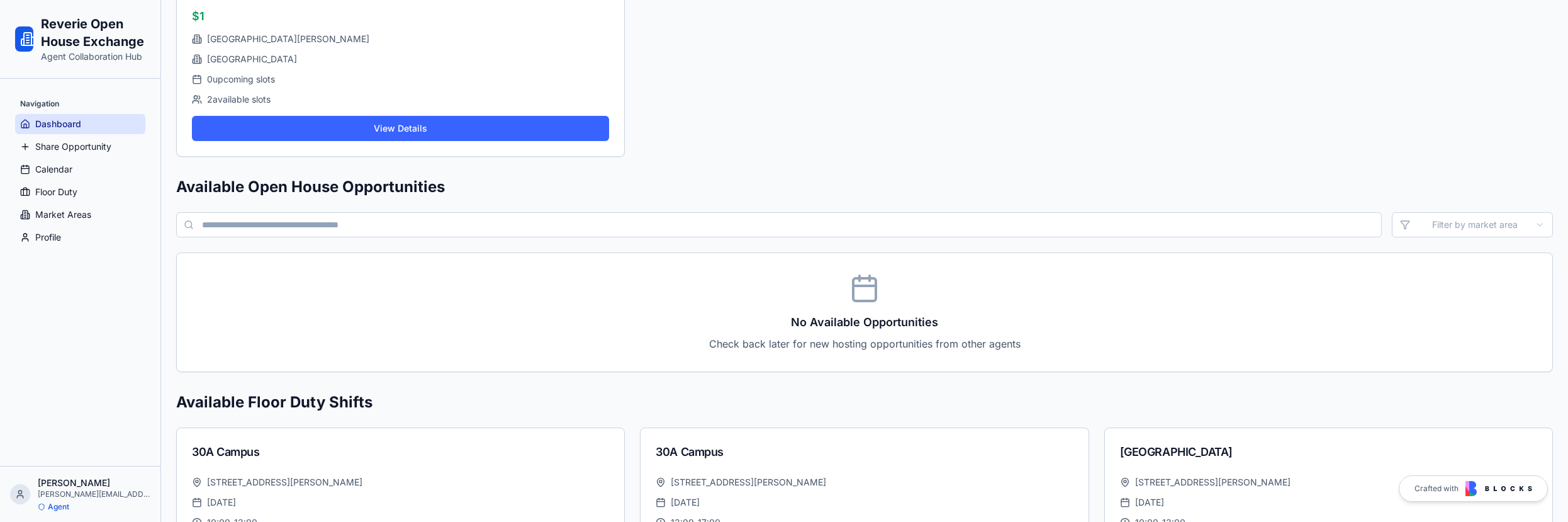
scroll to position [613, 0]
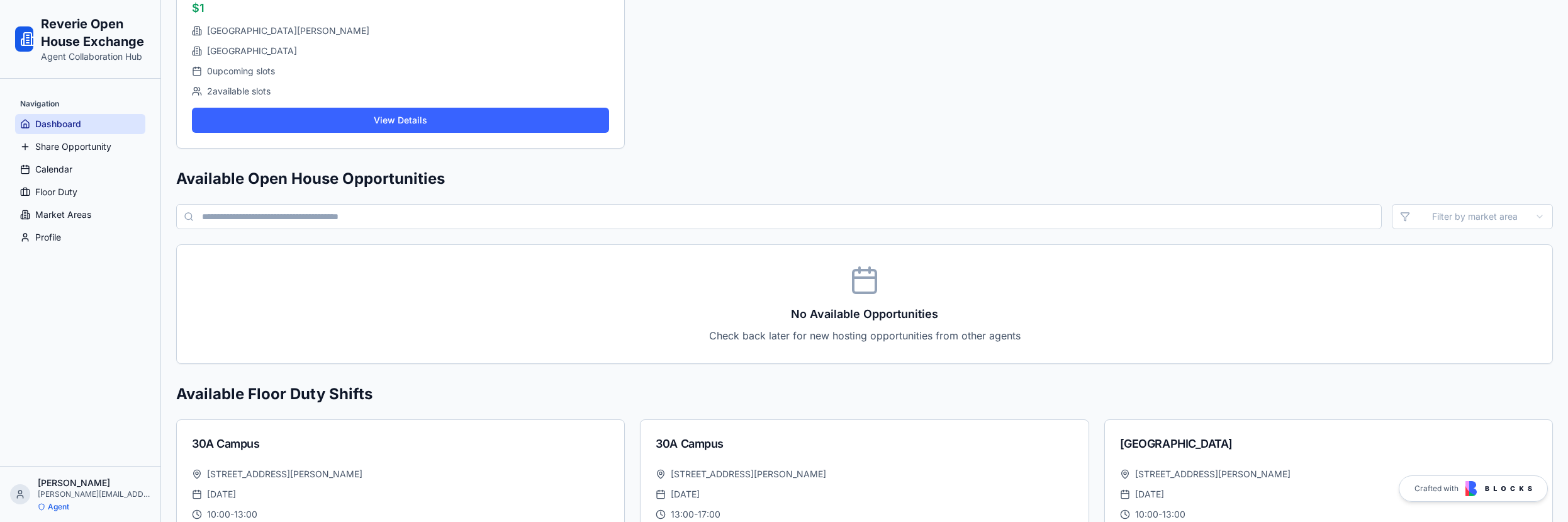
click at [315, 211] on input at bounding box center [779, 217] width 1206 height 25
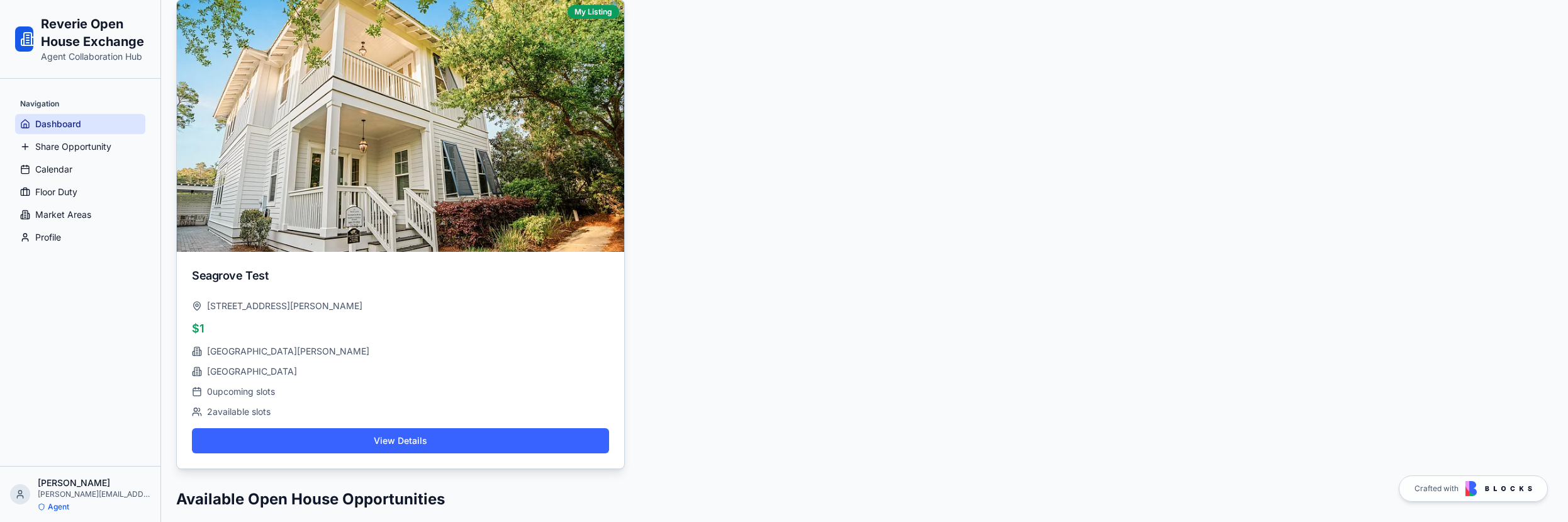
scroll to position [0, 0]
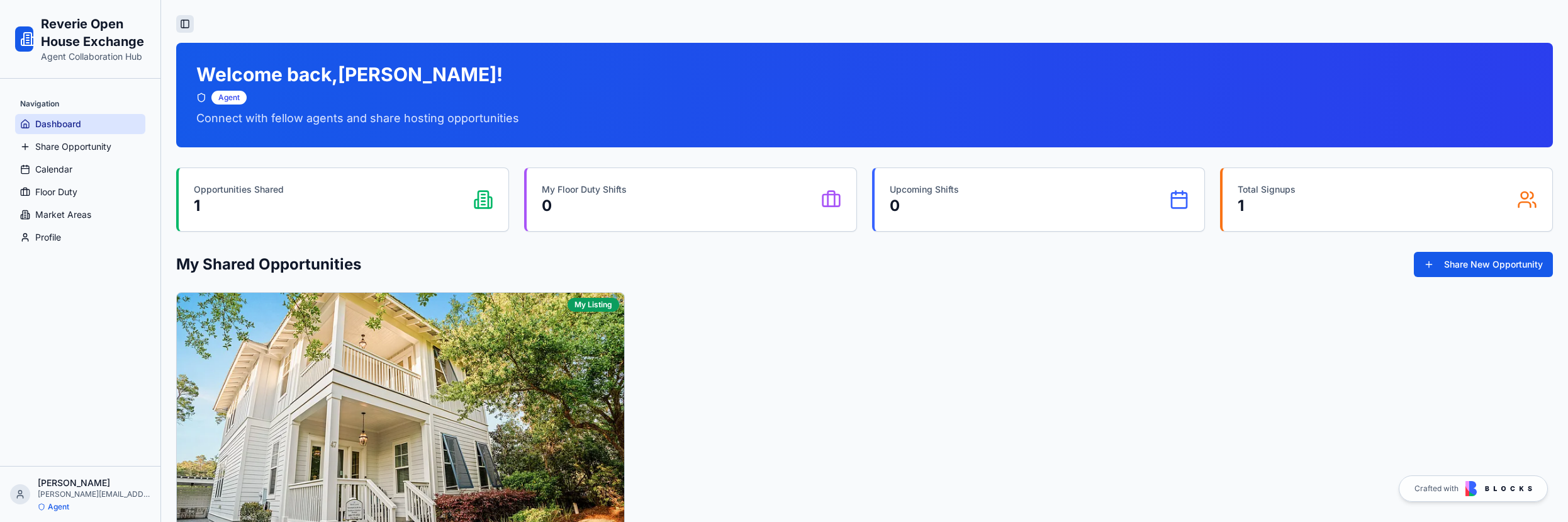
click at [180, 25] on button "Toggle Sidebar" at bounding box center [185, 24] width 17 height 17
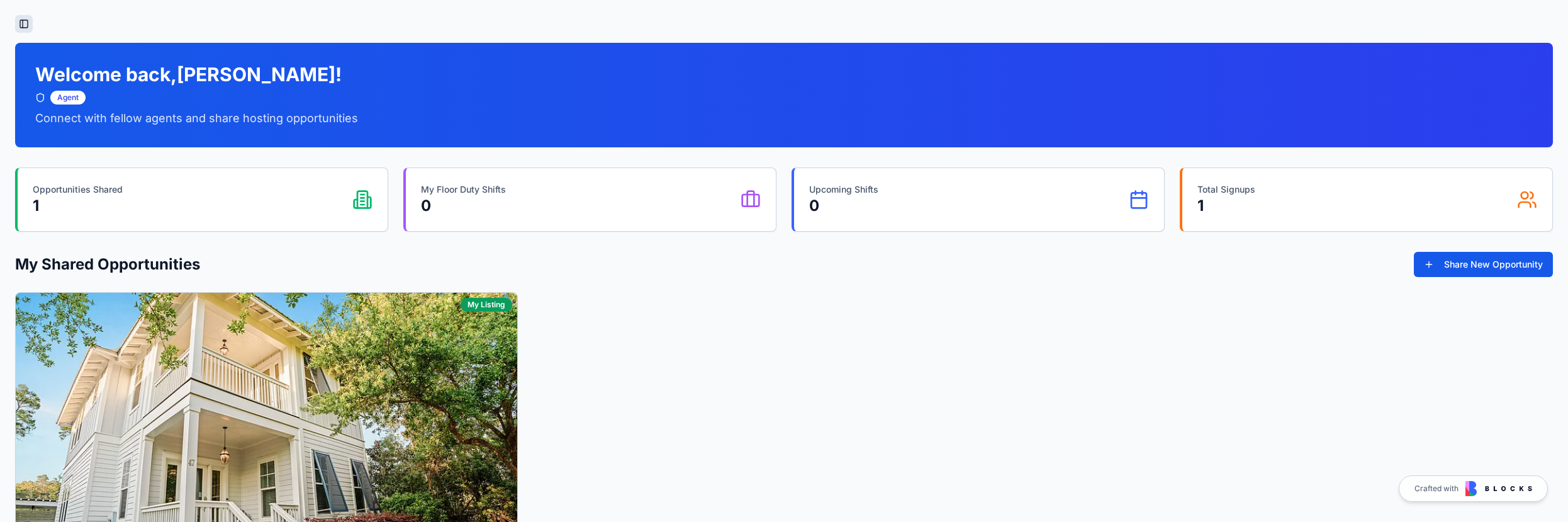
click at [22, 23] on button "Toggle Sidebar" at bounding box center [24, 24] width 17 height 17
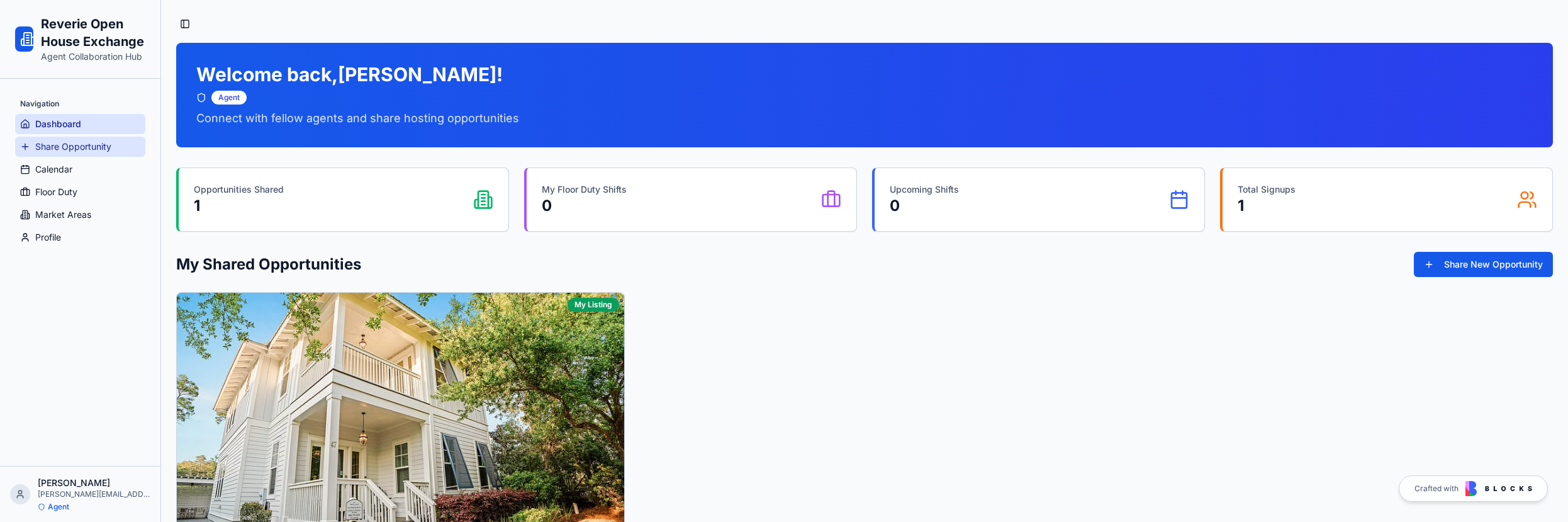
click at [67, 141] on span "Share Opportunity" at bounding box center [73, 147] width 76 height 13
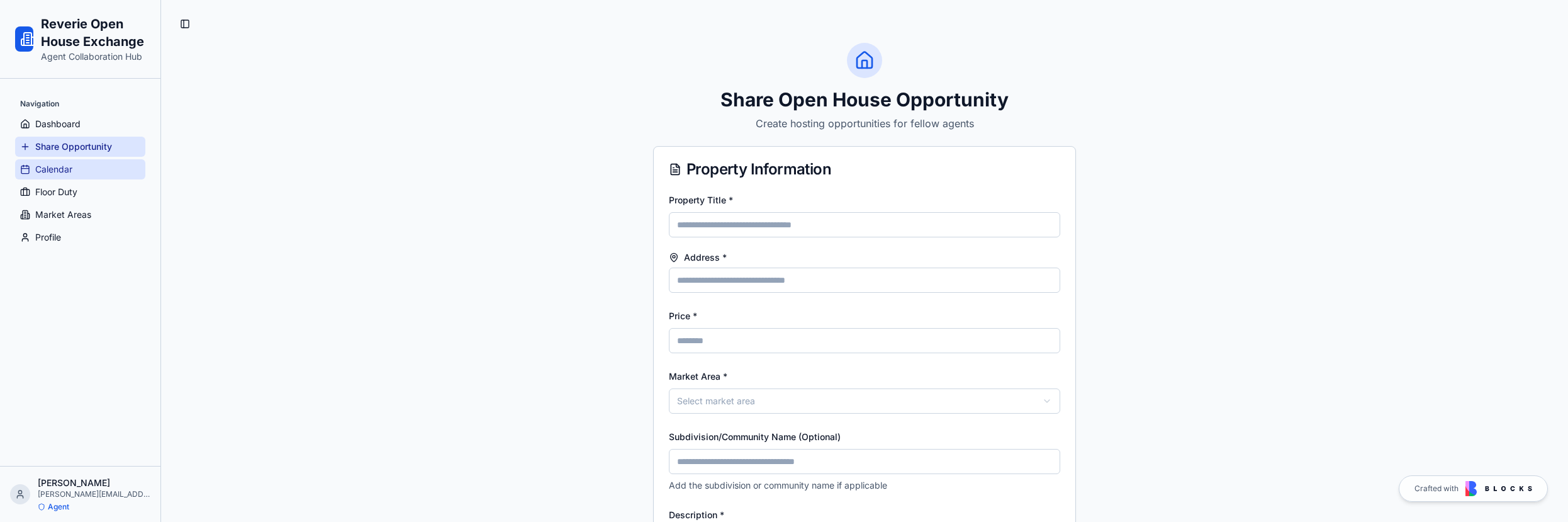
click at [76, 175] on link "Calendar" at bounding box center [80, 169] width 130 height 20
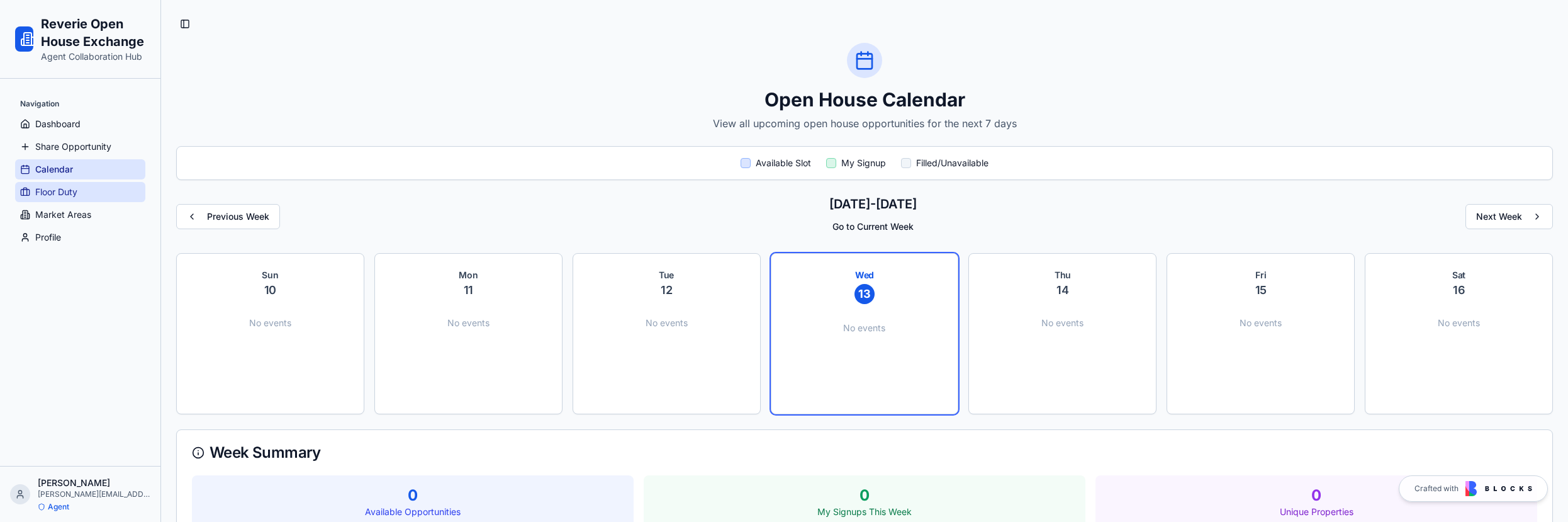
click at [76, 192] on span "Floor Duty" at bounding box center [56, 192] width 42 height 13
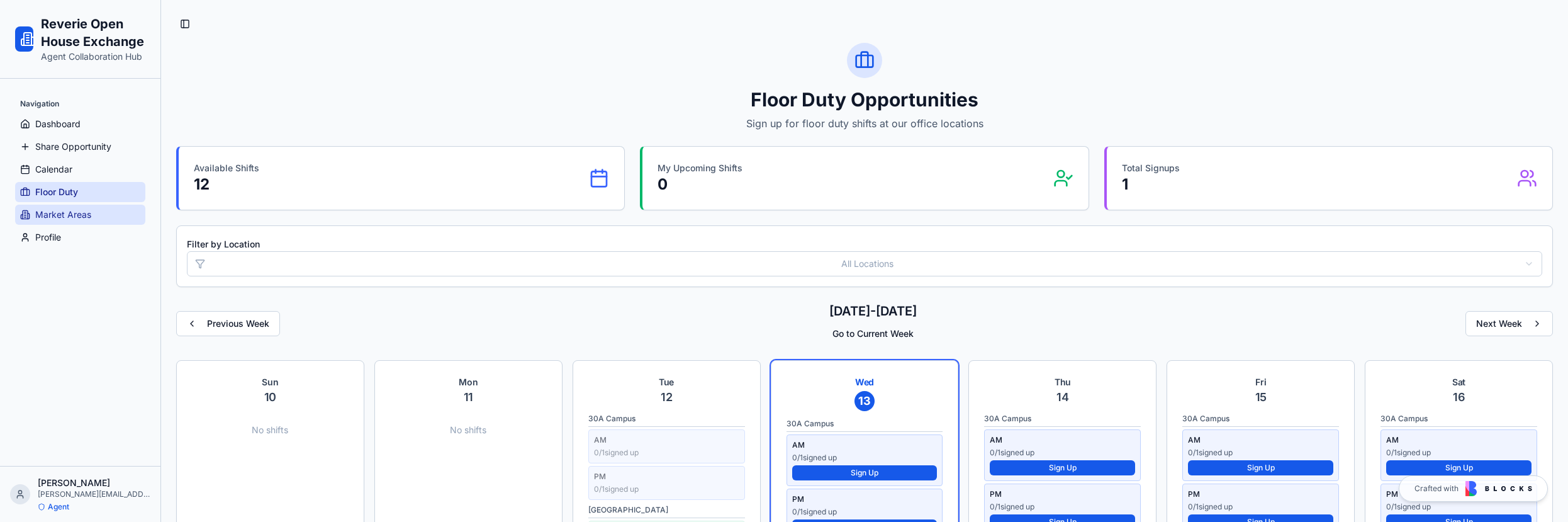
click at [79, 217] on span "Market Areas" at bounding box center [63, 215] width 56 height 13
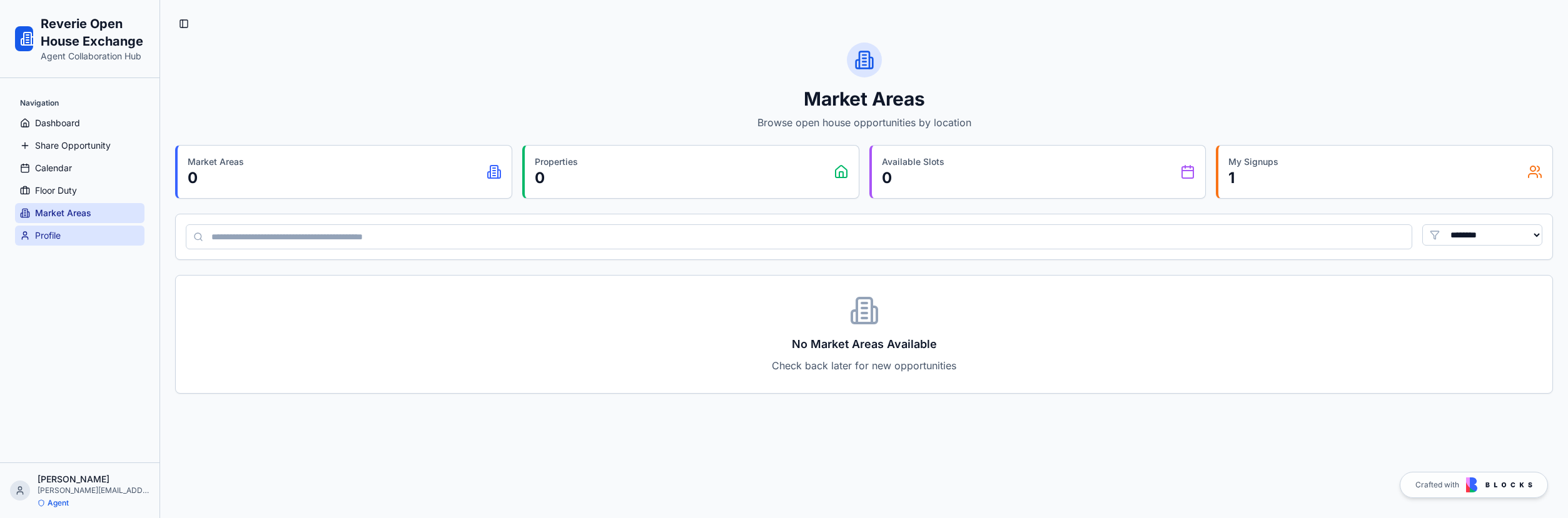
click at [78, 235] on link "Profile" at bounding box center [80, 235] width 129 height 20
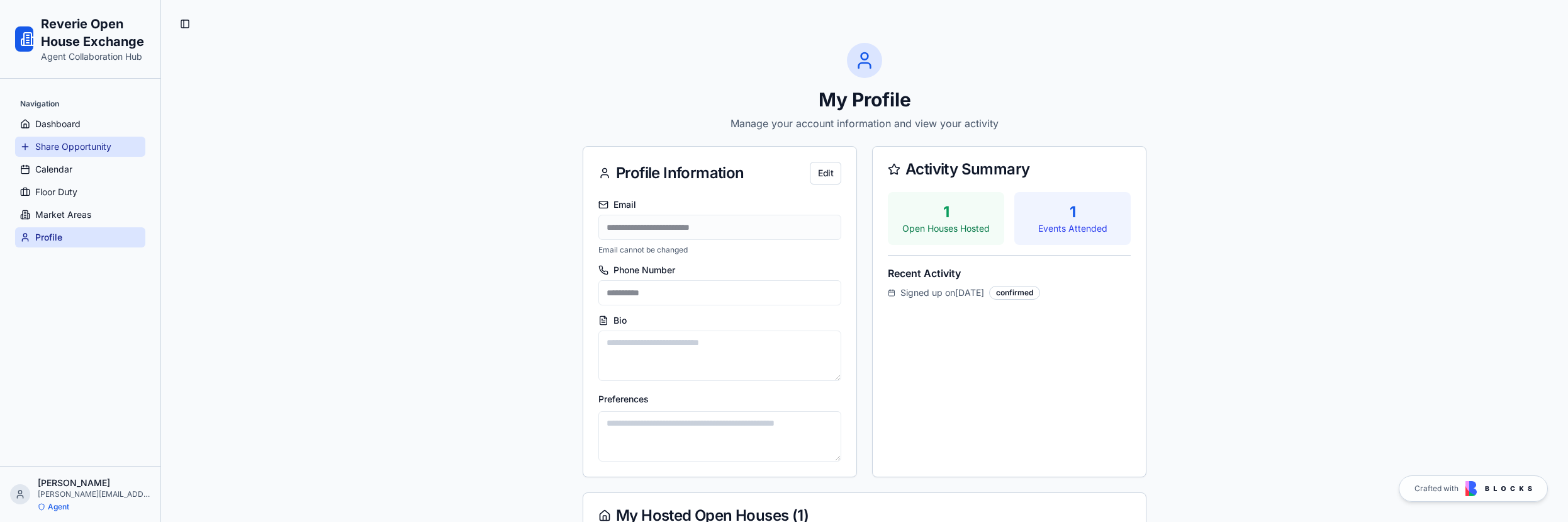
click at [62, 141] on span "Share Opportunity" at bounding box center [73, 147] width 76 height 13
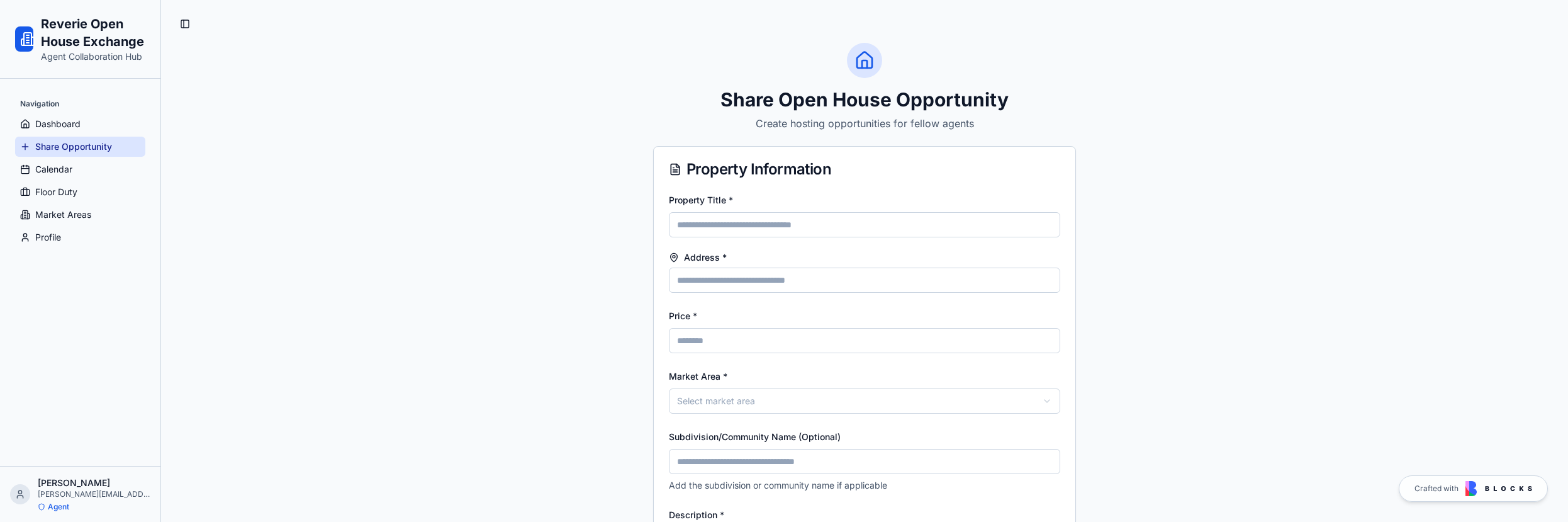
click at [69, 500] on div "conner conner@corcoranreverie.com Agent" at bounding box center [94, 494] width 113 height 35
click at [64, 508] on p "Agent" at bounding box center [58, 507] width 22 height 10
click at [53, 239] on span "Profile" at bounding box center [48, 237] width 26 height 13
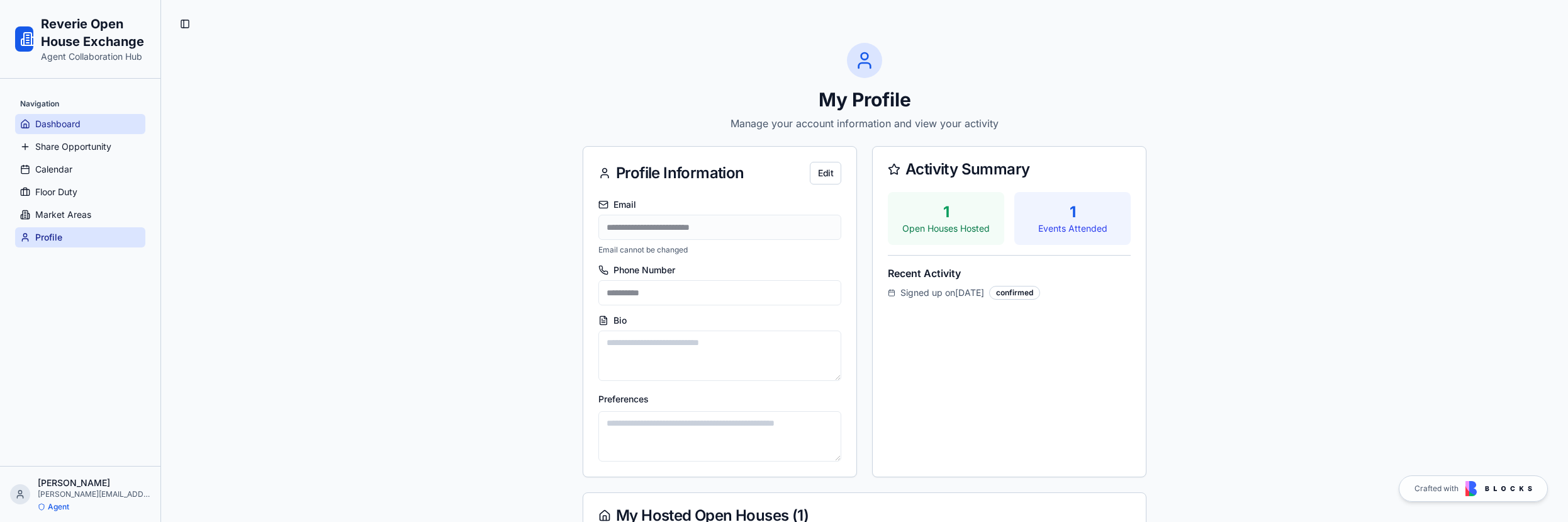
click at [87, 121] on link "Dashboard" at bounding box center [80, 124] width 130 height 20
